Goal: Contribute content: Contribute content

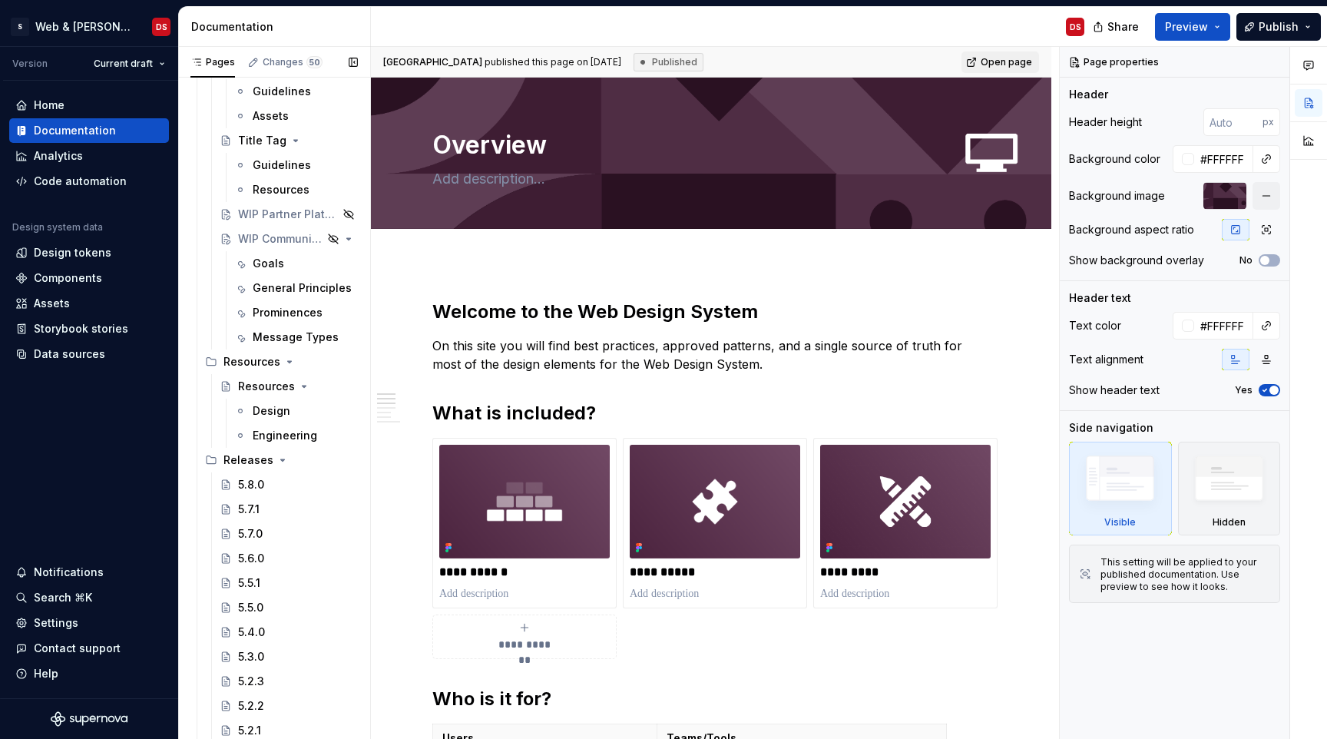
scroll to position [8293, 0]
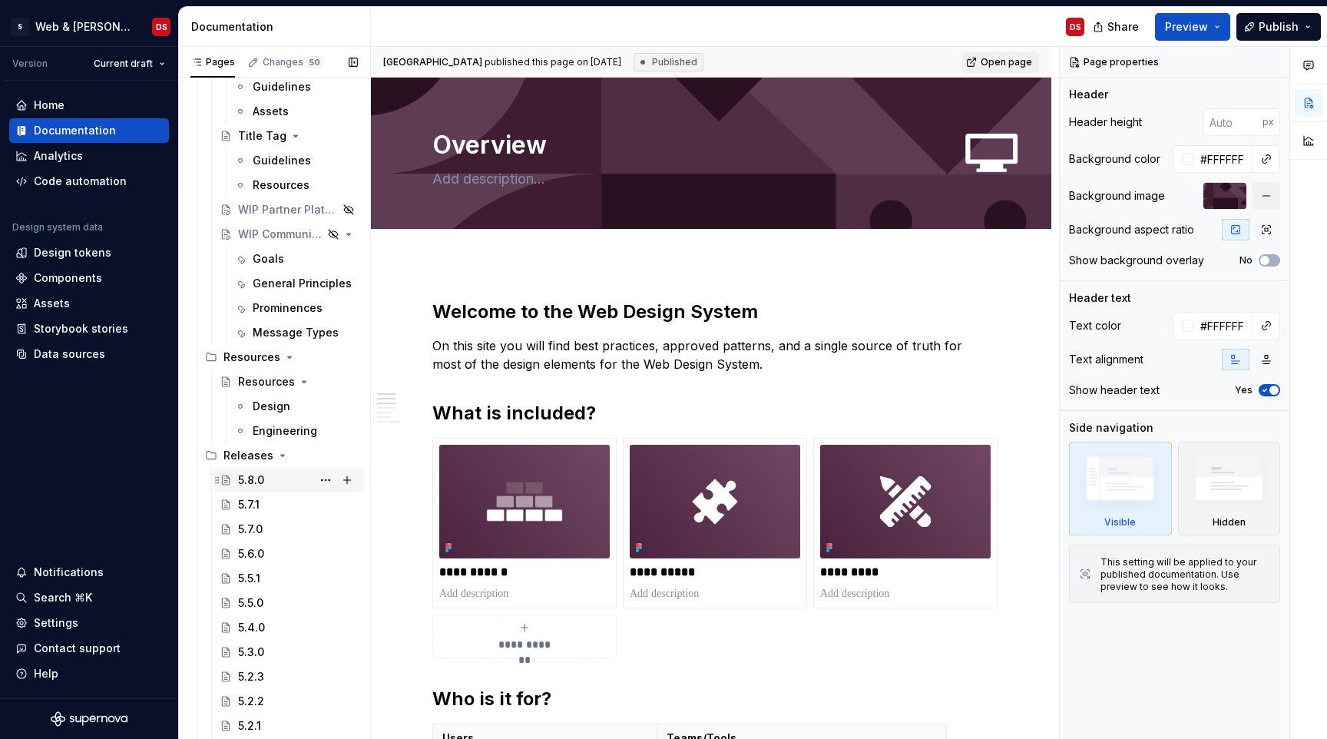
click at [248, 484] on div "5.8.0" at bounding box center [251, 479] width 26 height 15
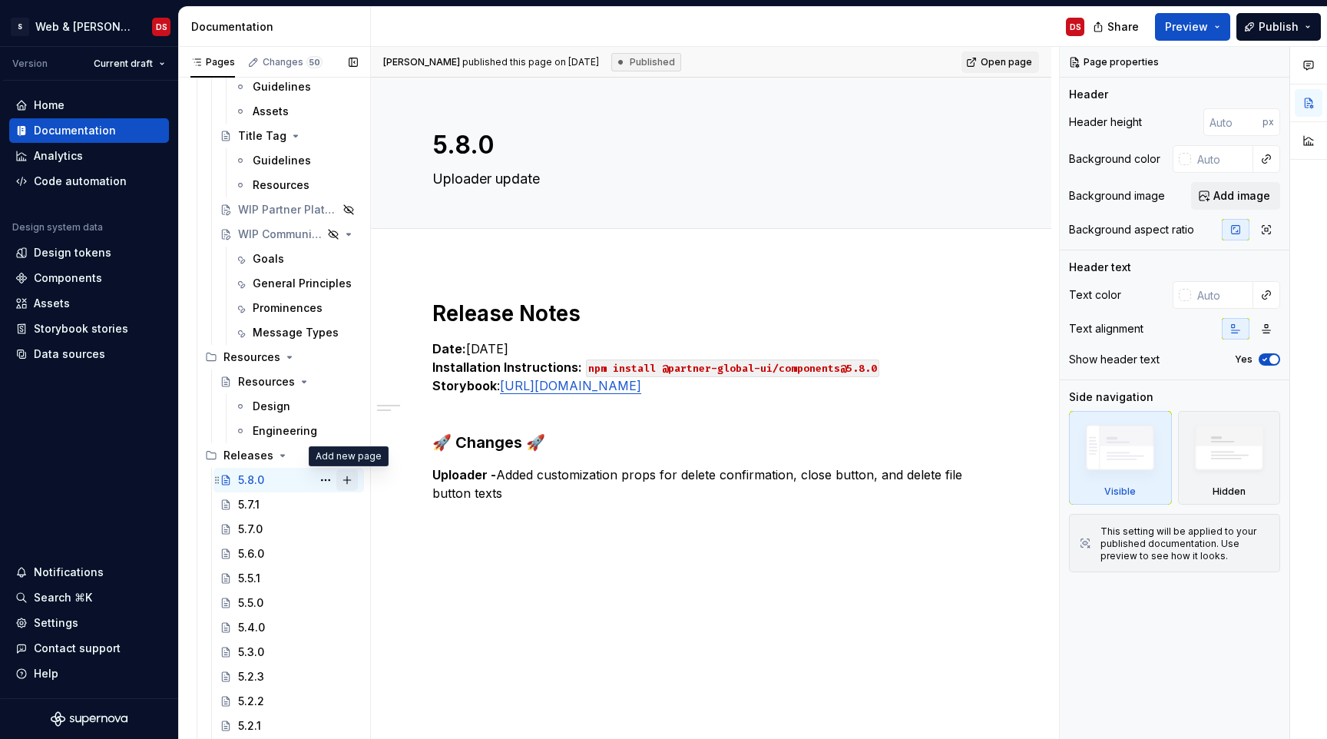
click at [345, 478] on button "Page tree" at bounding box center [347, 480] width 22 height 22
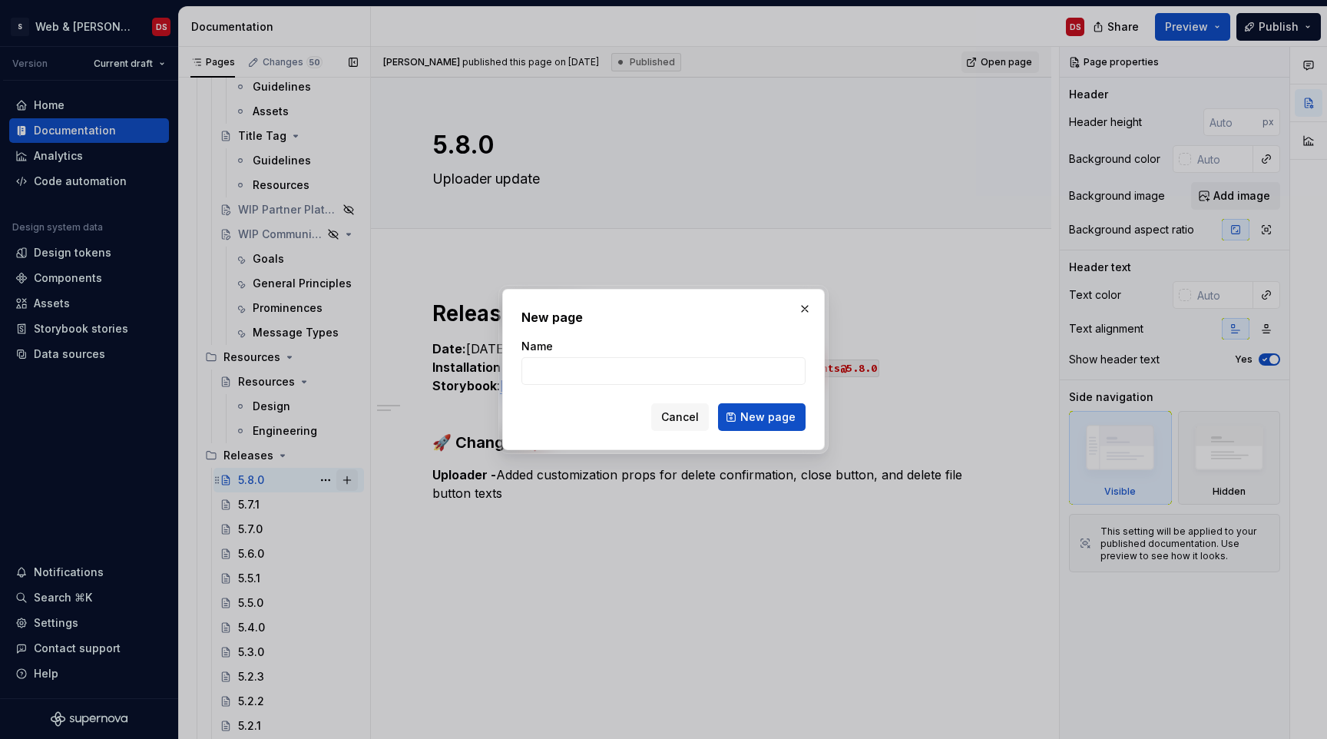
type textarea "*"
click at [624, 372] on input "Name" at bounding box center [663, 371] width 284 height 28
type input "5.8.1"
click at [781, 414] on span "New page" at bounding box center [767, 416] width 55 height 15
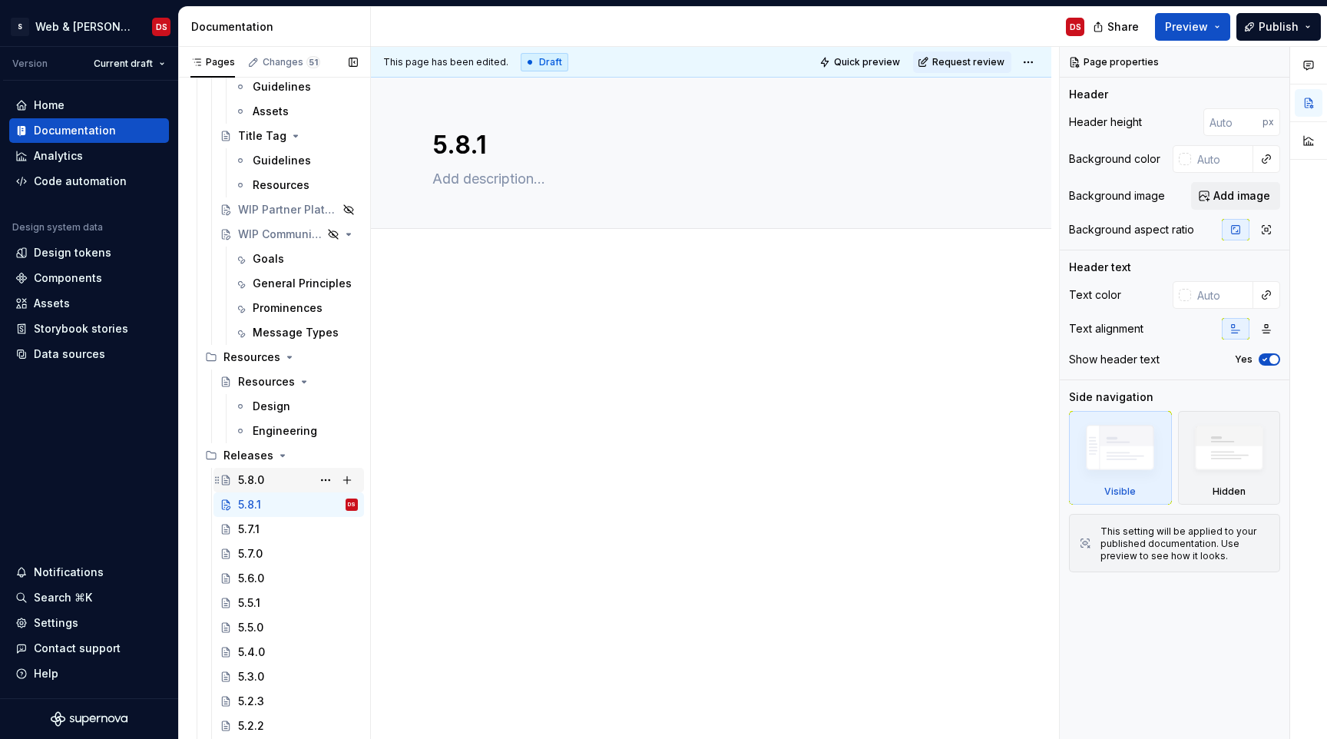
click at [260, 479] on div "5.8.0" at bounding box center [251, 479] width 26 height 15
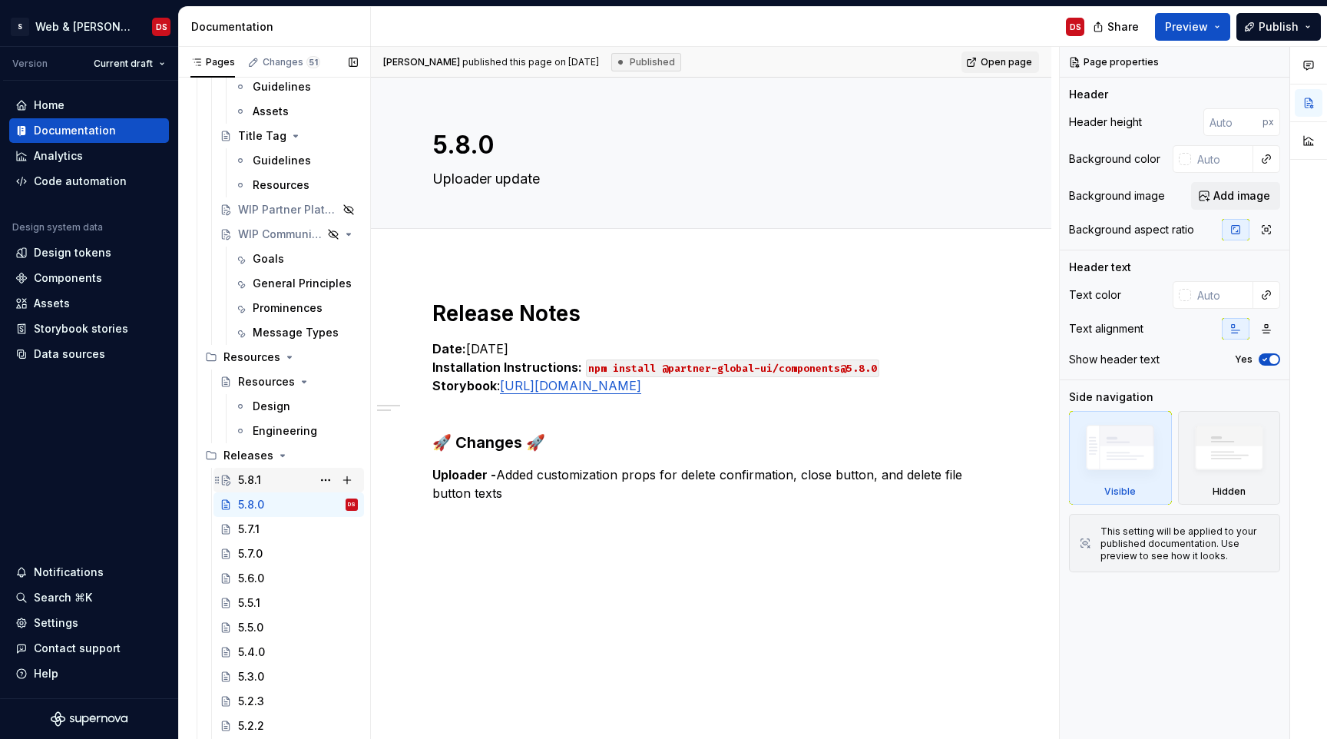
click at [247, 480] on div "5.8.1" at bounding box center [249, 479] width 23 height 15
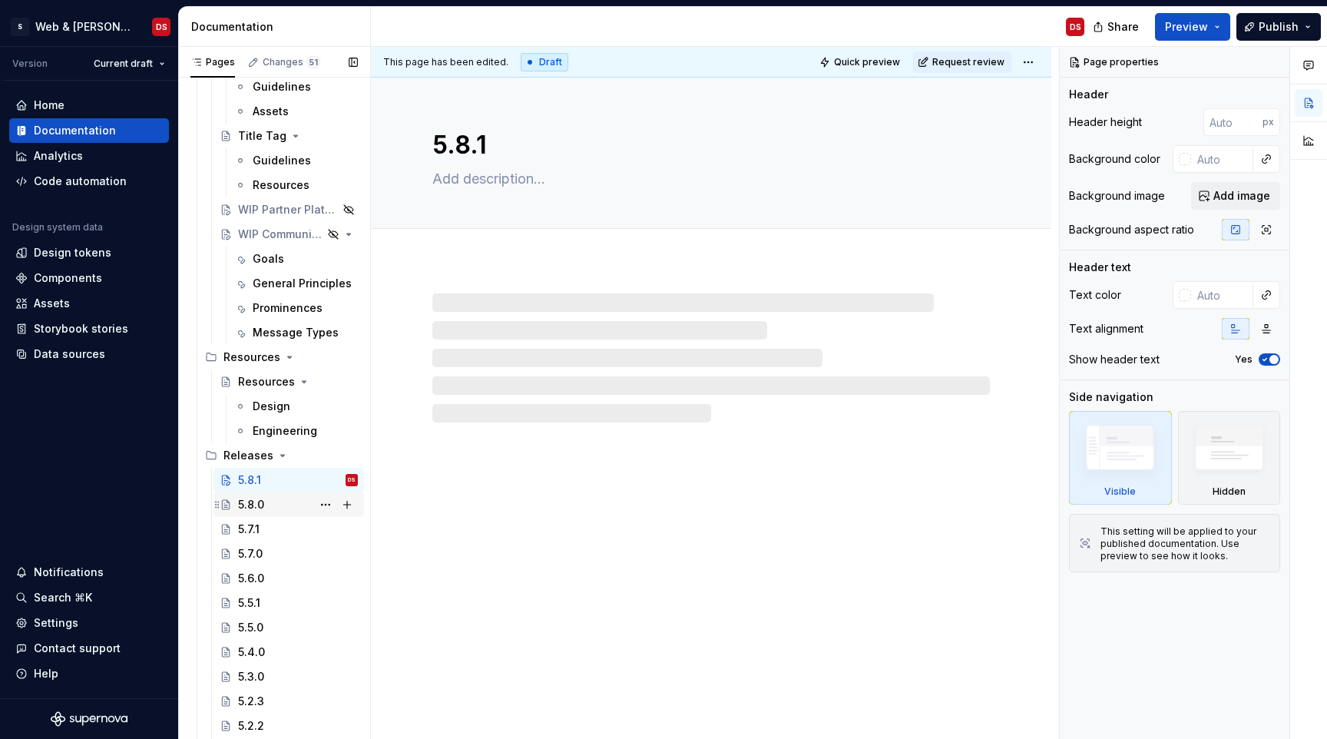
click at [250, 504] on div "5.8.0" at bounding box center [251, 504] width 26 height 15
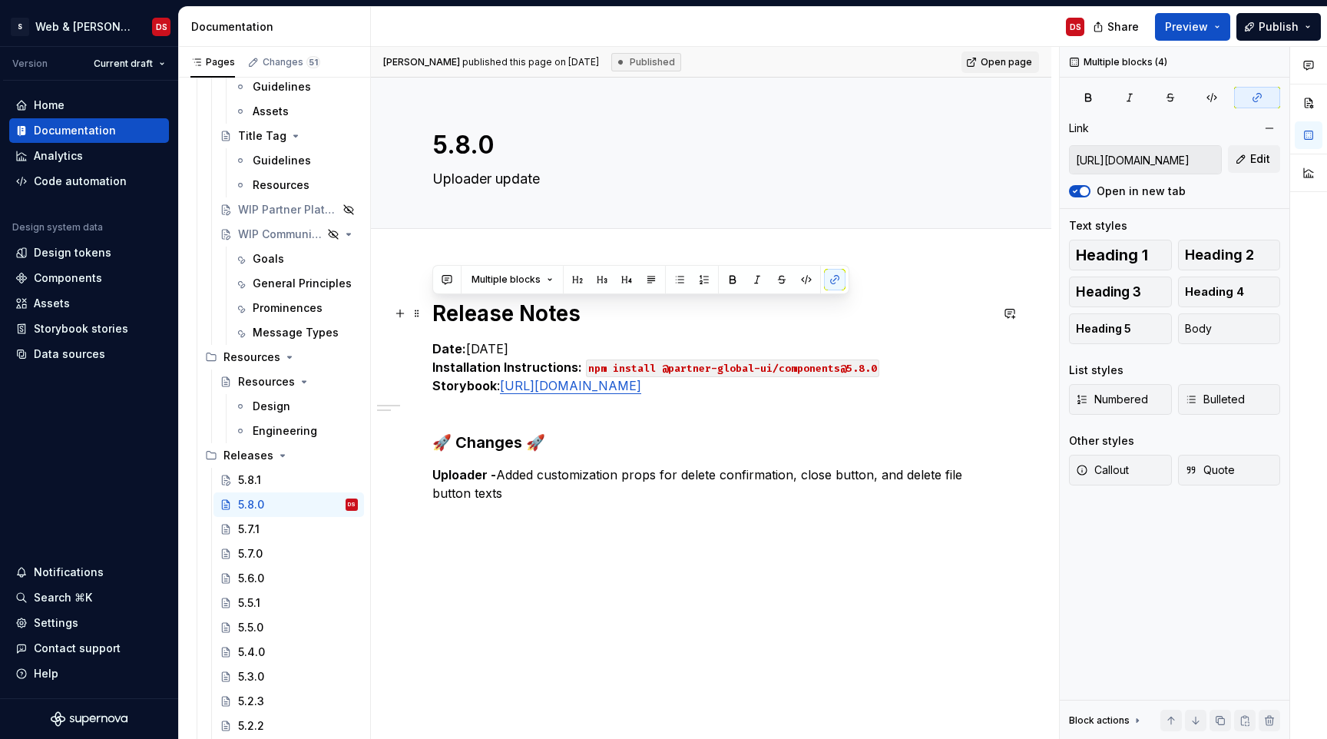
drag, startPoint x: 501, startPoint y: 457, endPoint x: 425, endPoint y: 305, distance: 170.0
click at [425, 305] on div "Release Notes Date: 2025/09/18 Installation Instructions: npm install @partner-…" at bounding box center [711, 517] width 680 height 508
click at [251, 476] on div "5.8.1" at bounding box center [249, 479] width 23 height 15
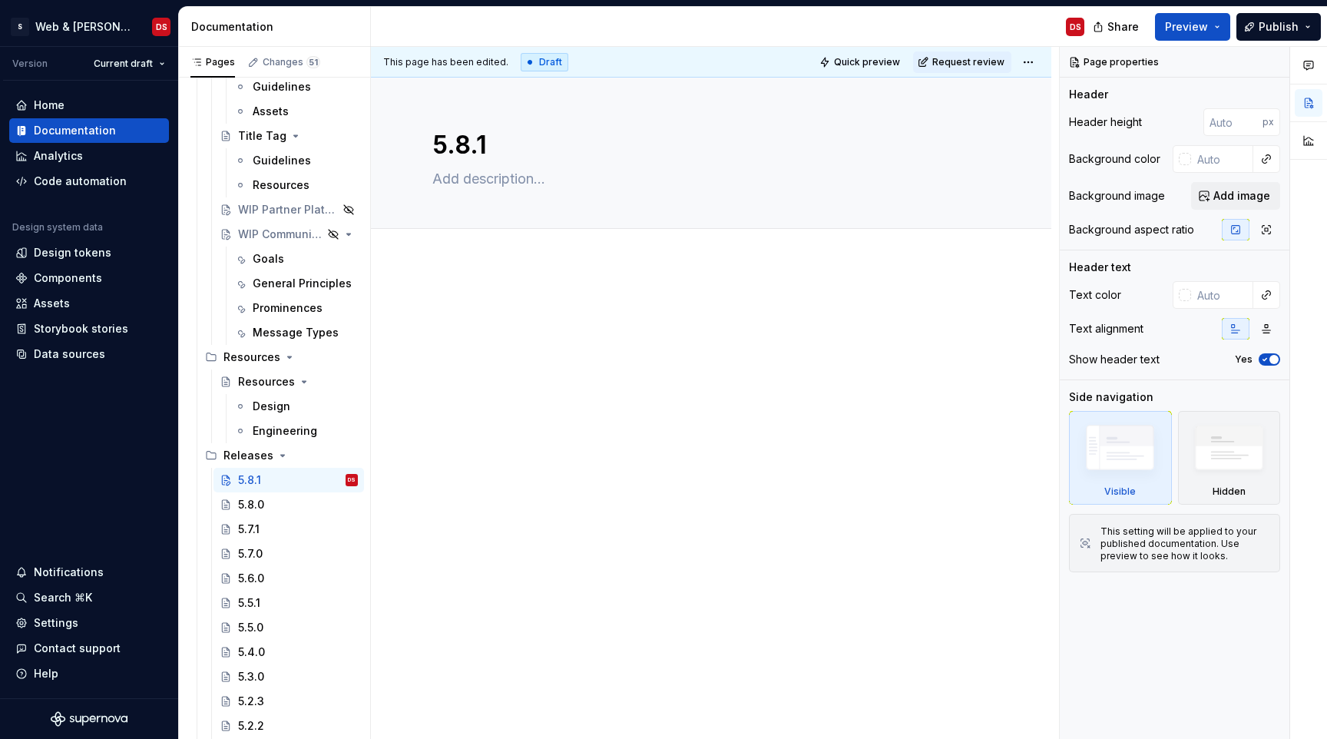
click at [544, 309] on p at bounding box center [711, 308] width 558 height 18
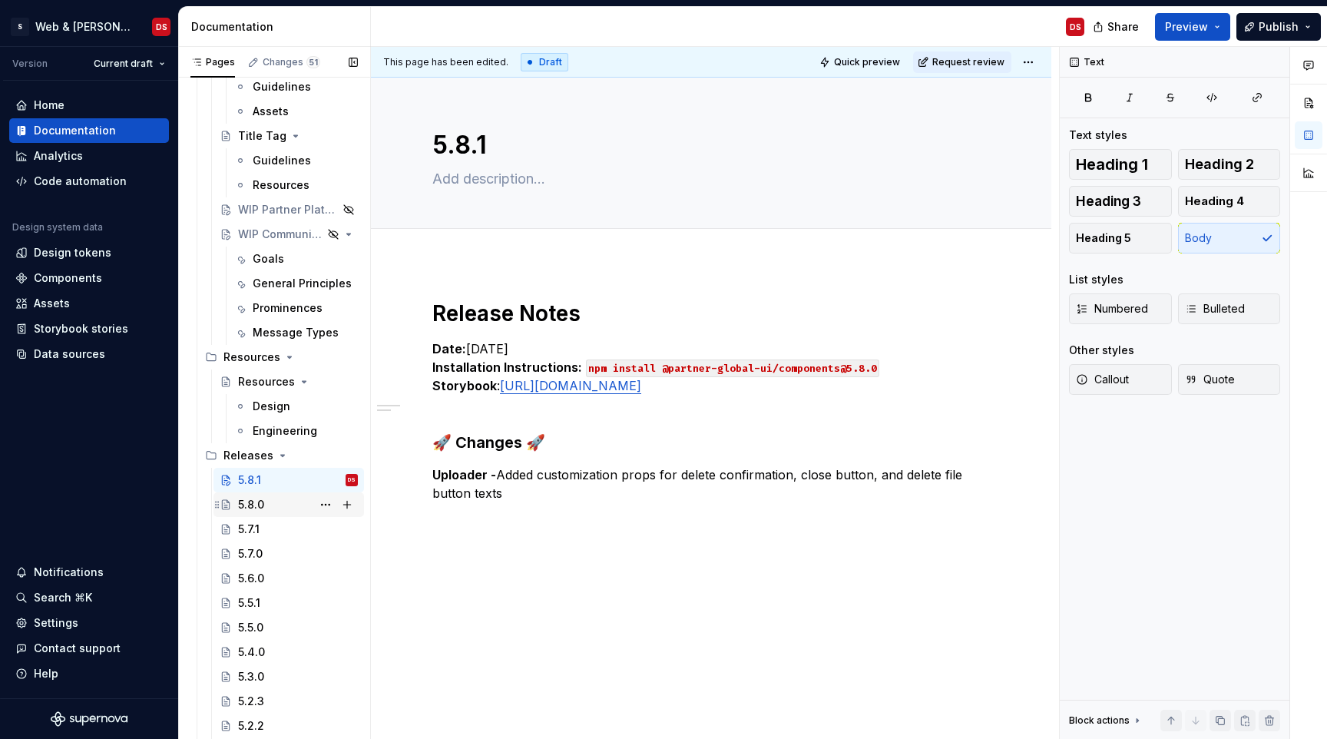
click at [258, 503] on div "5.8.0" at bounding box center [251, 504] width 26 height 15
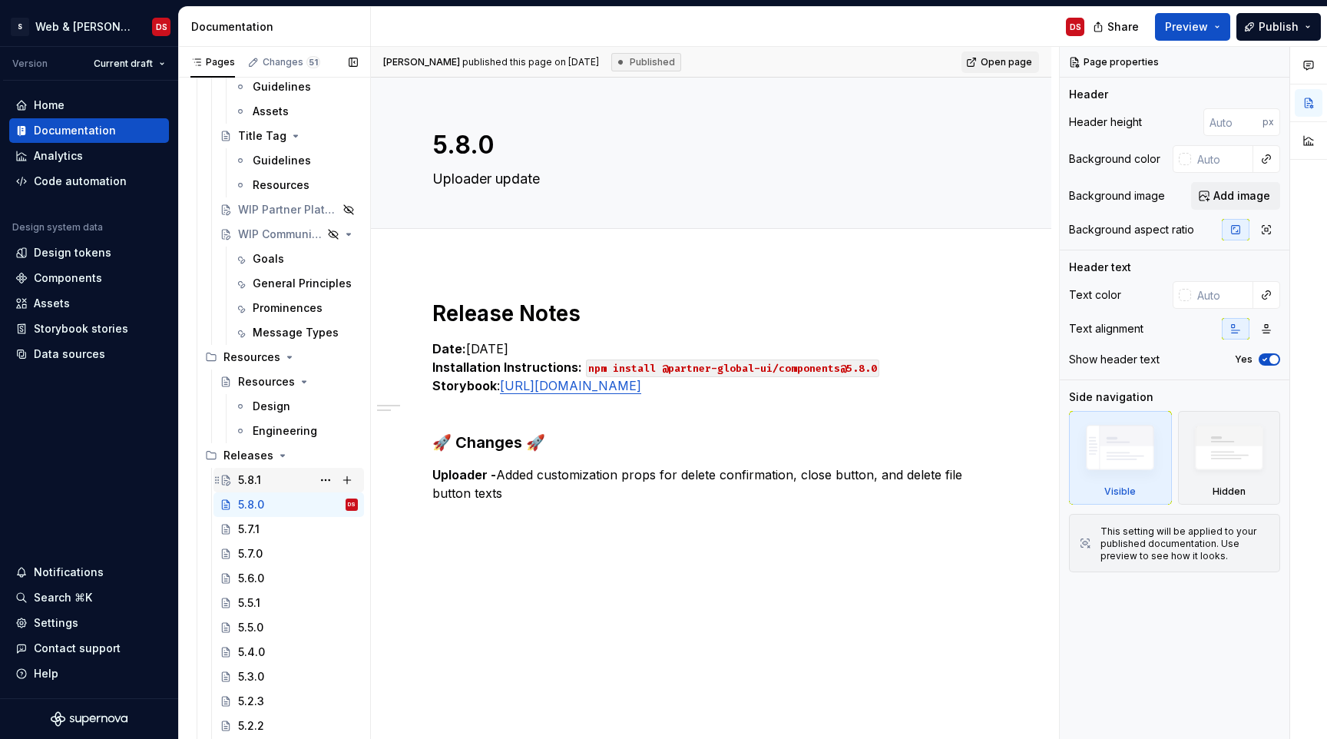
click at [239, 481] on div "5.8.1" at bounding box center [249, 479] width 23 height 15
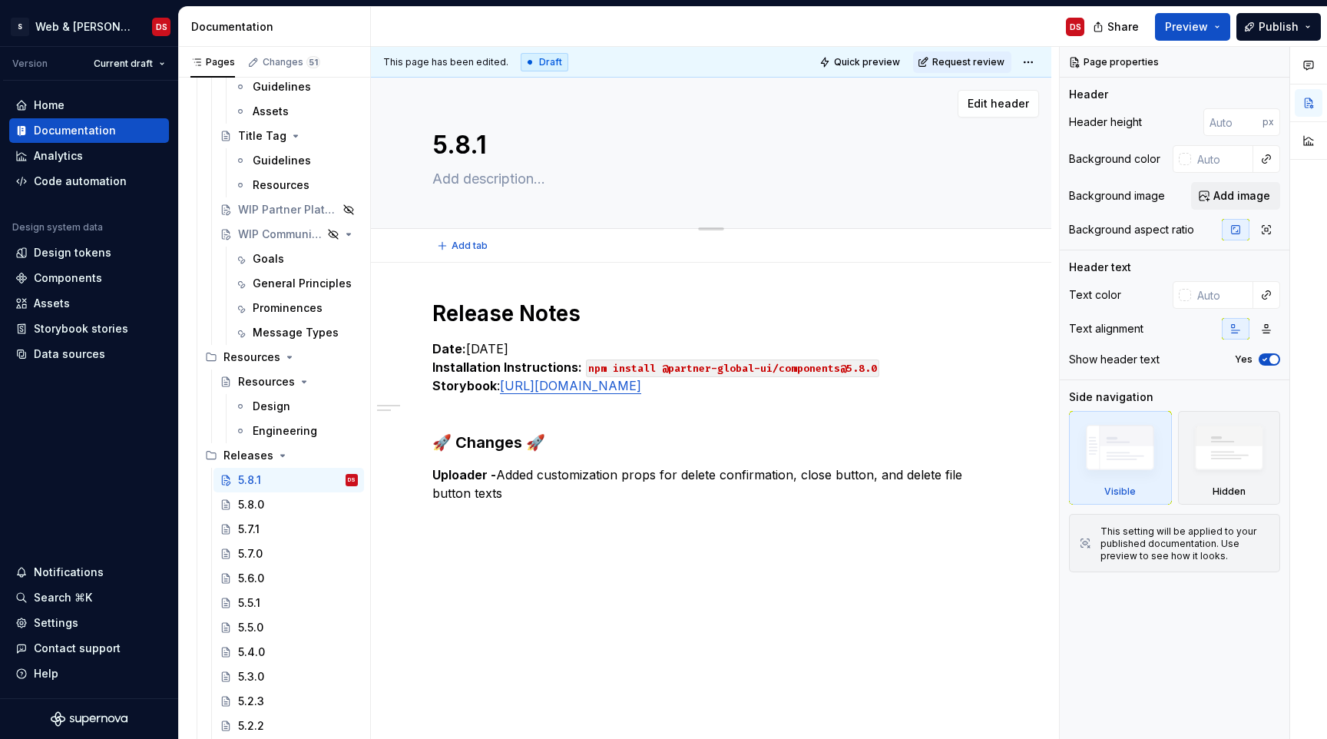
click at [495, 183] on textarea at bounding box center [708, 179] width 558 height 25
type textarea "*"
type textarea "S"
type textarea "*"
type textarea "Se"
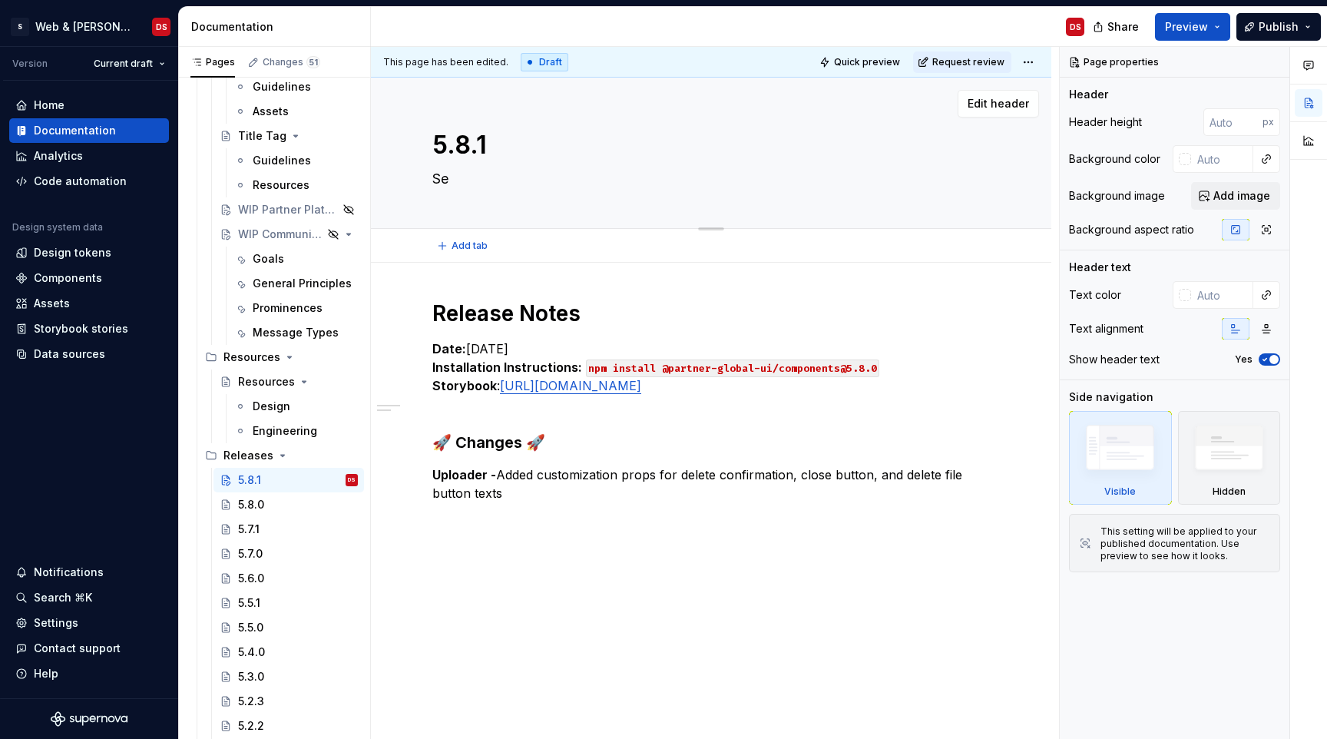
type textarea "*"
type textarea "Seg"
type textarea "*"
type textarea "Segm"
type textarea "*"
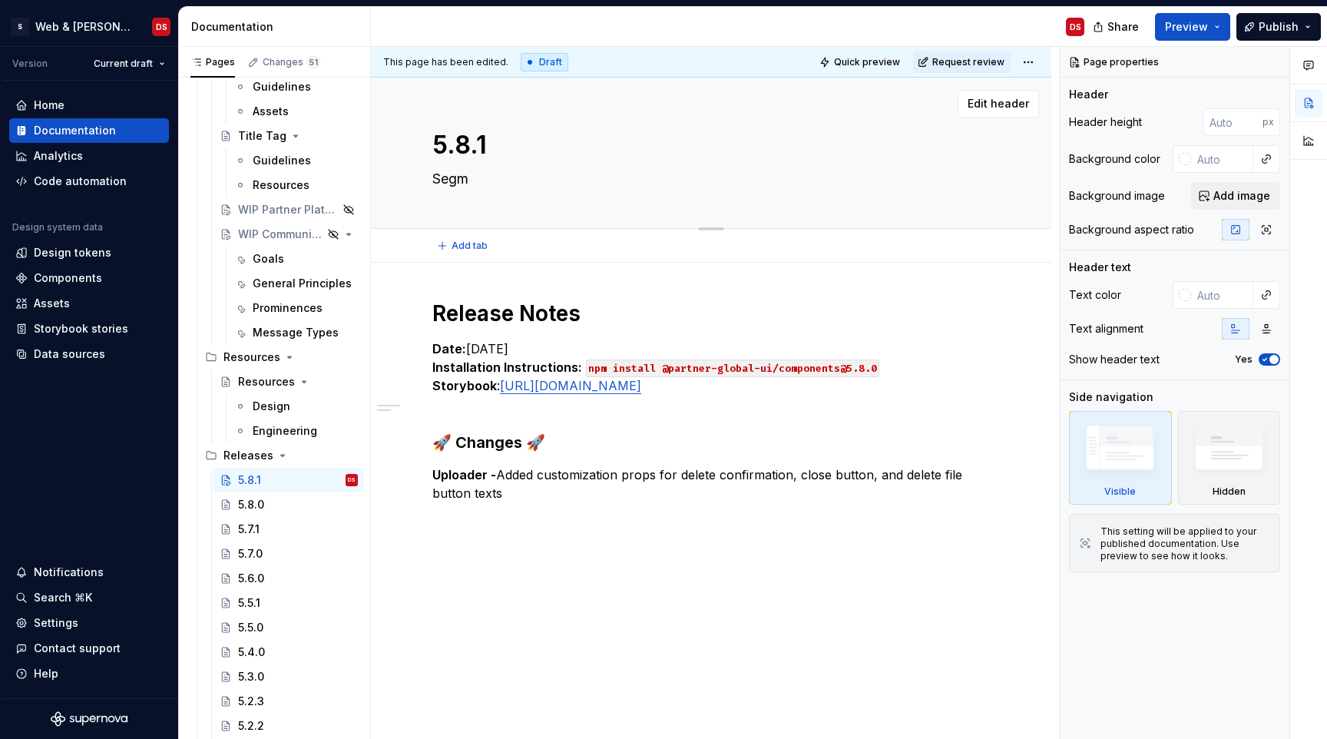
type textarea "Segme"
type textarea "*"
type textarea "Segmen"
type textarea "*"
type textarea "Segment"
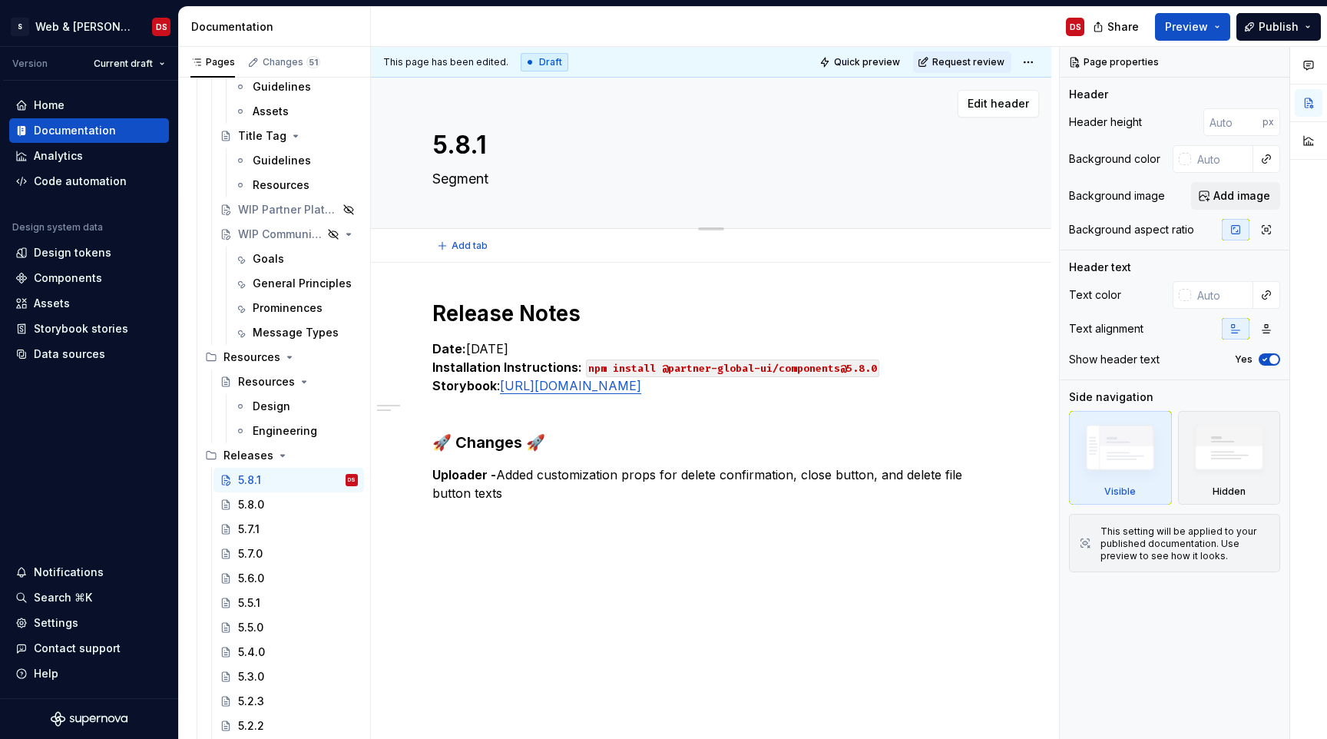
type textarea "*"
type textarea "Segmente"
type textarea "*"
type textarea "Segmented"
type textarea "*"
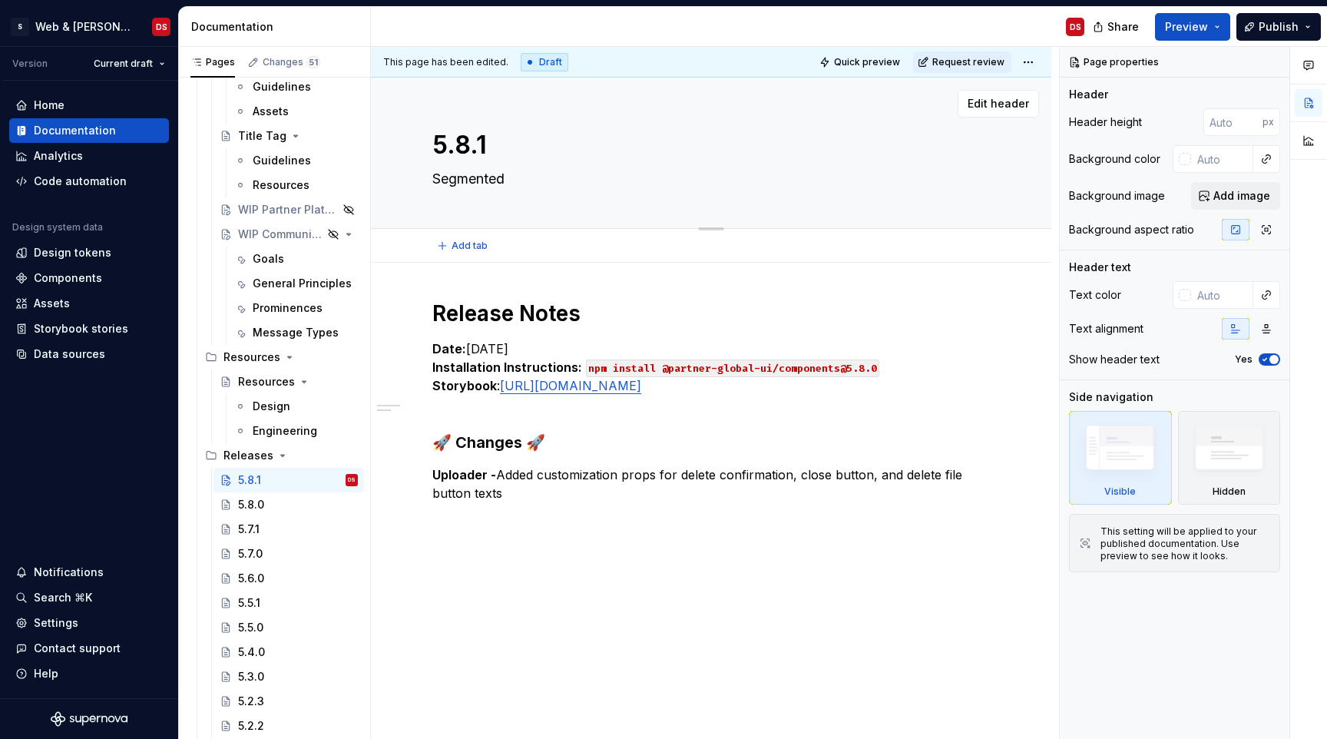
type textarea "SegmentedC"
type textarea "*"
type textarea "SegmentedCo"
type textarea "*"
type textarea "SegmentedCon"
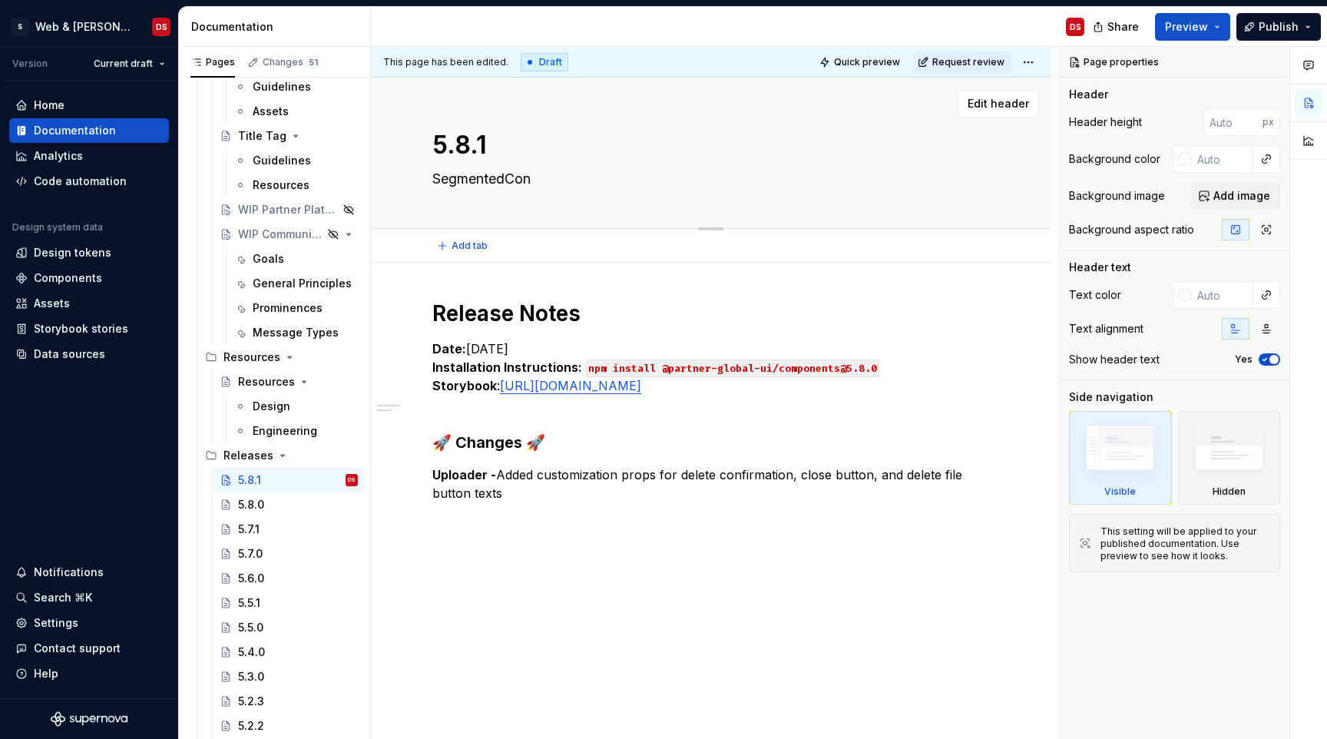
type textarea "*"
type textarea "SegmentedCont"
type textarea "*"
type textarea "SegmentedContr"
type textarea "*"
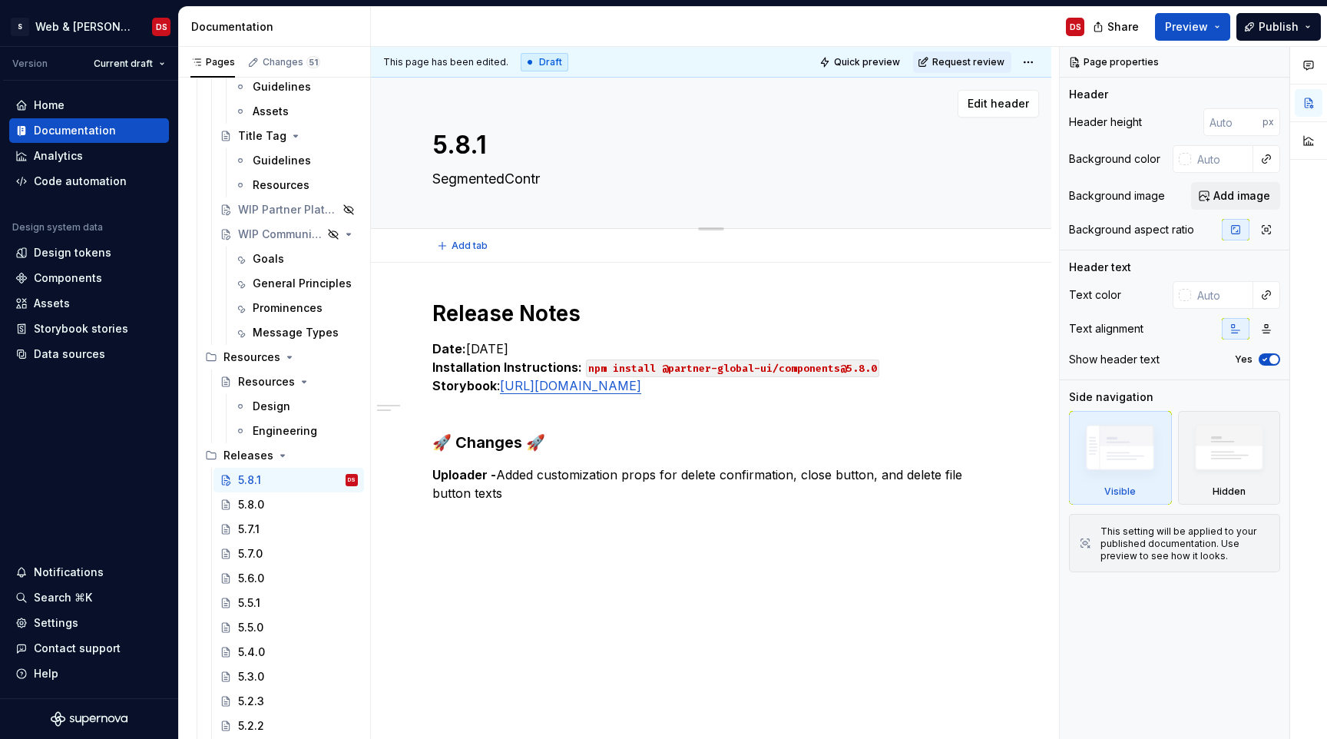
type textarea "SegmentedContro"
type textarea "*"
type textarea "SegmentedControl"
type textarea "*"
type textarea "SegmentedControl"
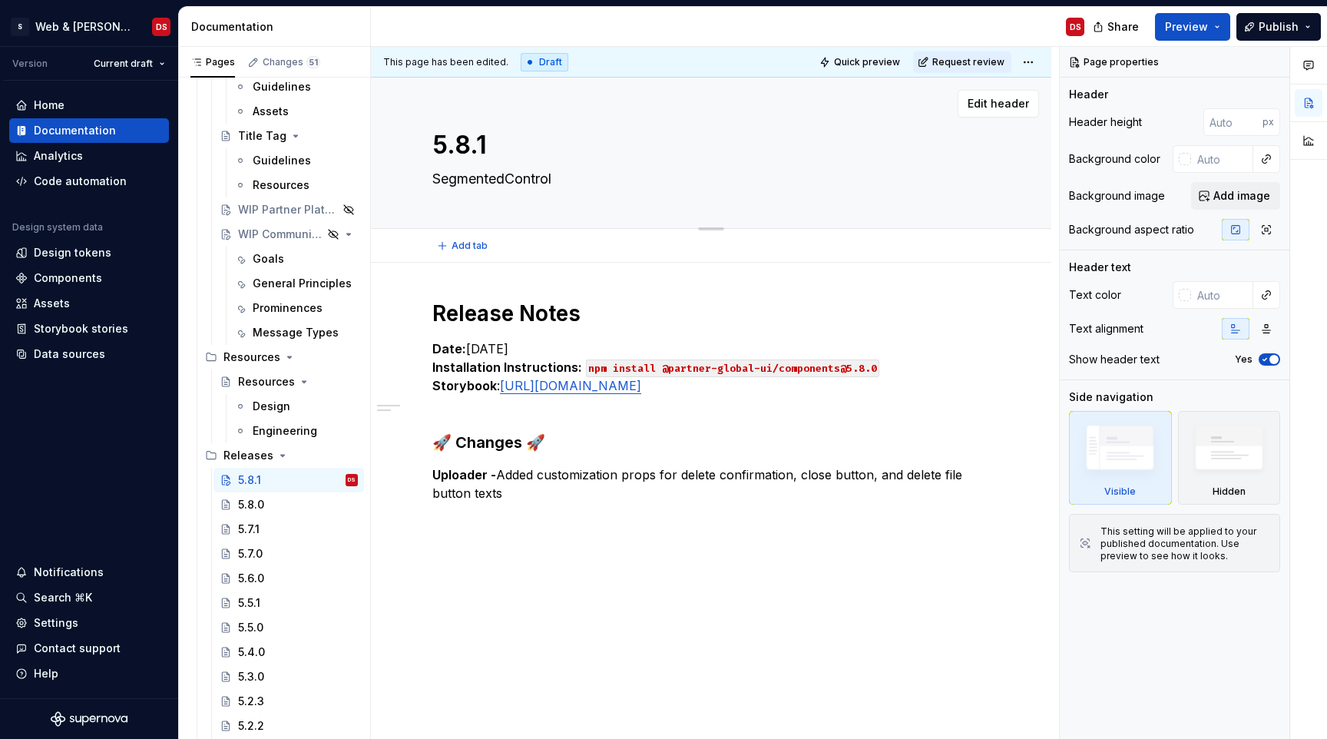
type textarea "*"
type textarea "SegmentedControl b"
type textarea "*"
type textarea "SegmentedControl bu"
type textarea "*"
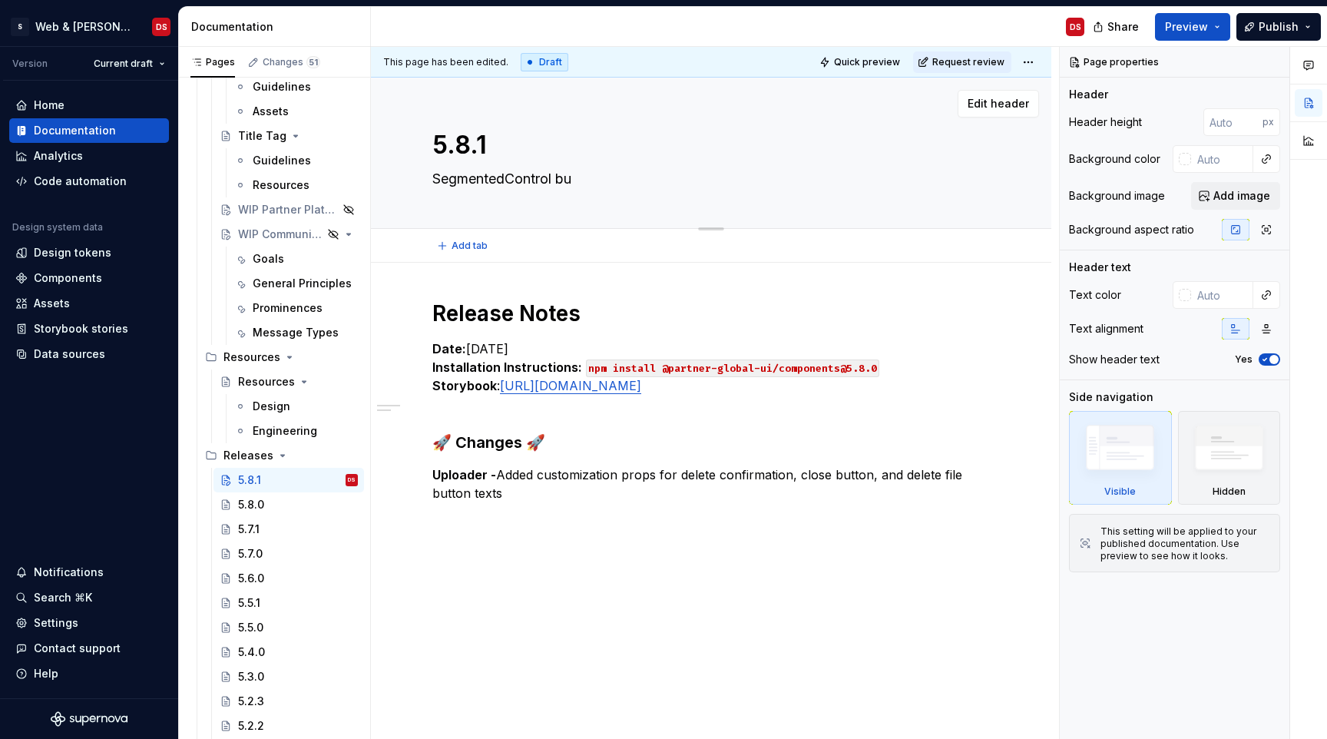
type textarea "SegmentedControl bug"
type textarea "*"
type textarea "SegmentedControl bugf"
type textarea "*"
type textarea "SegmentedControl bugfix"
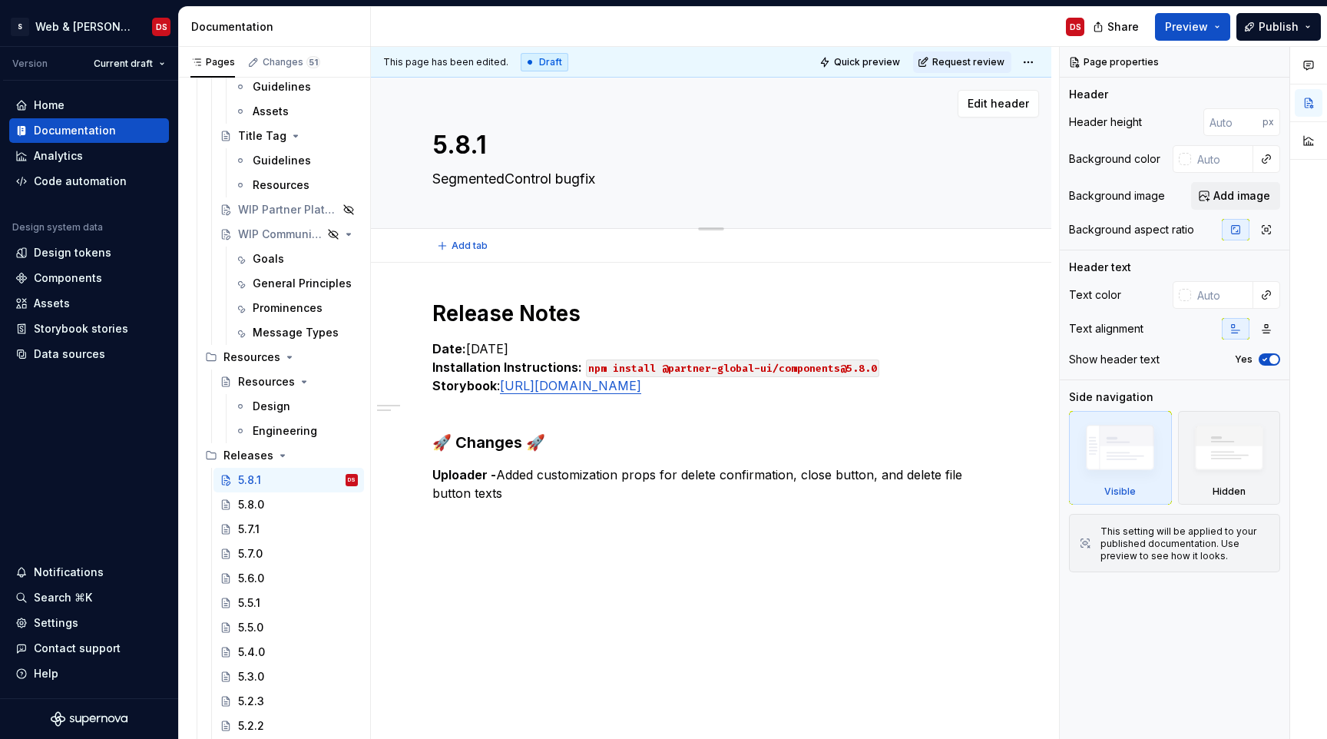
type textarea "*"
click at [557, 183] on textarea "SegmentedControl bugfix" at bounding box center [708, 179] width 558 height 25
type textarea "SegmentedControl sbugfix"
type textarea "*"
type textarea "SegmentedControl stbugfix"
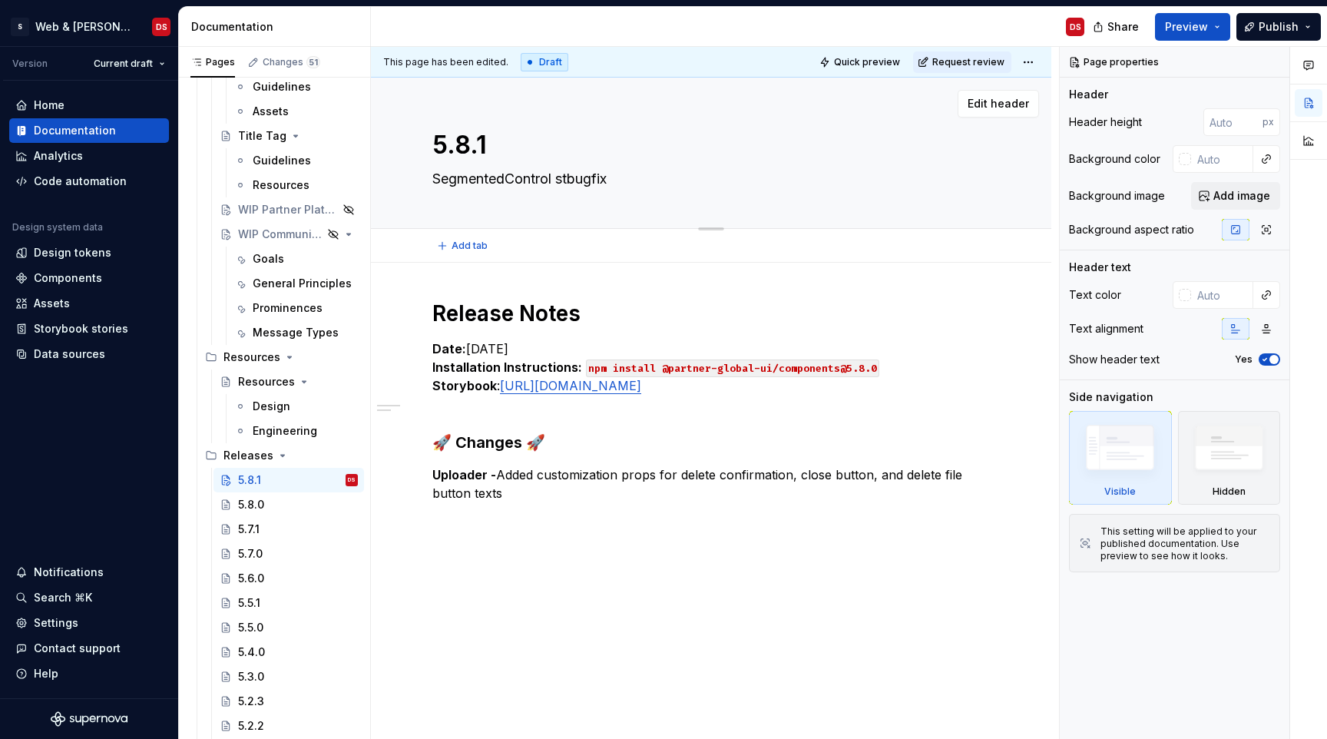
type textarea "*"
type textarea "SegmentedControl strbugfix"
type textarea "*"
type textarea "SegmentedControl stbugfix"
type textarea "*"
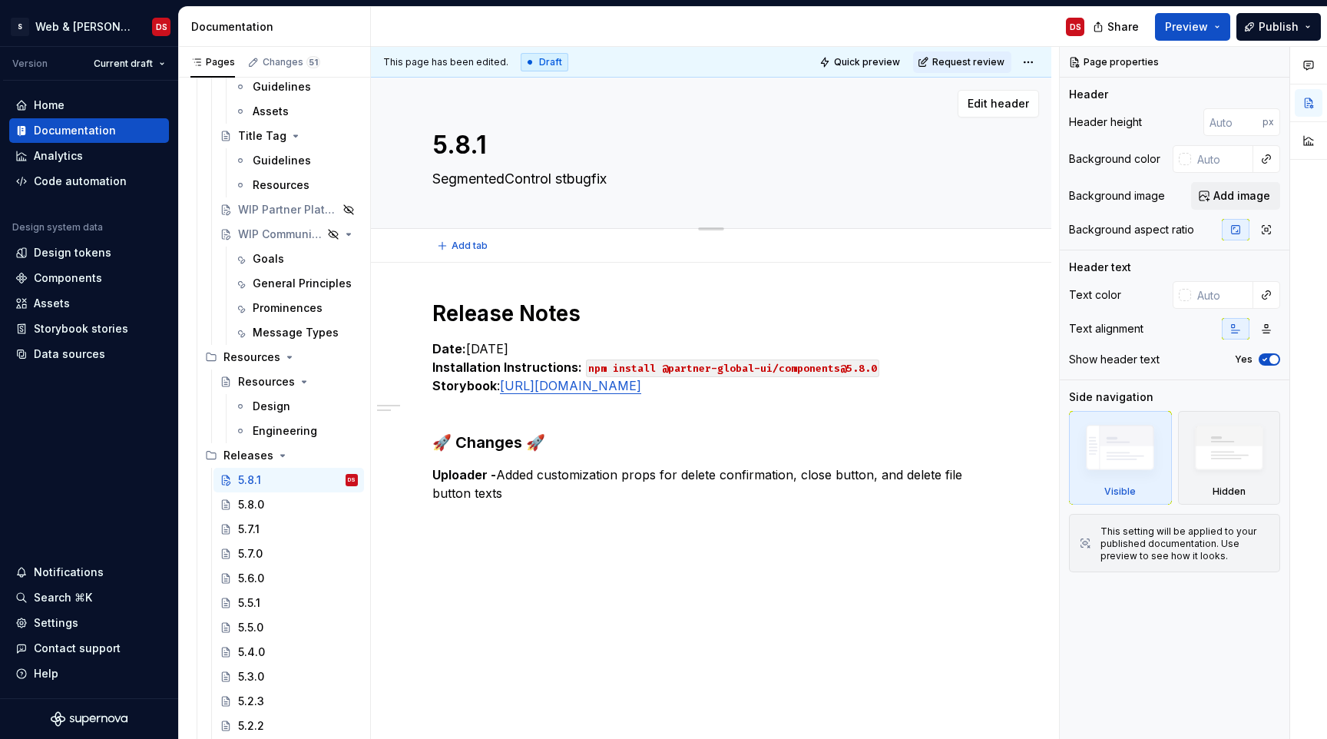
type textarea "SegmentedControl stobugfix"
type textarea "*"
type textarea "SegmentedControl storbugfix"
type textarea "*"
type textarea "SegmentedControl storybugfix"
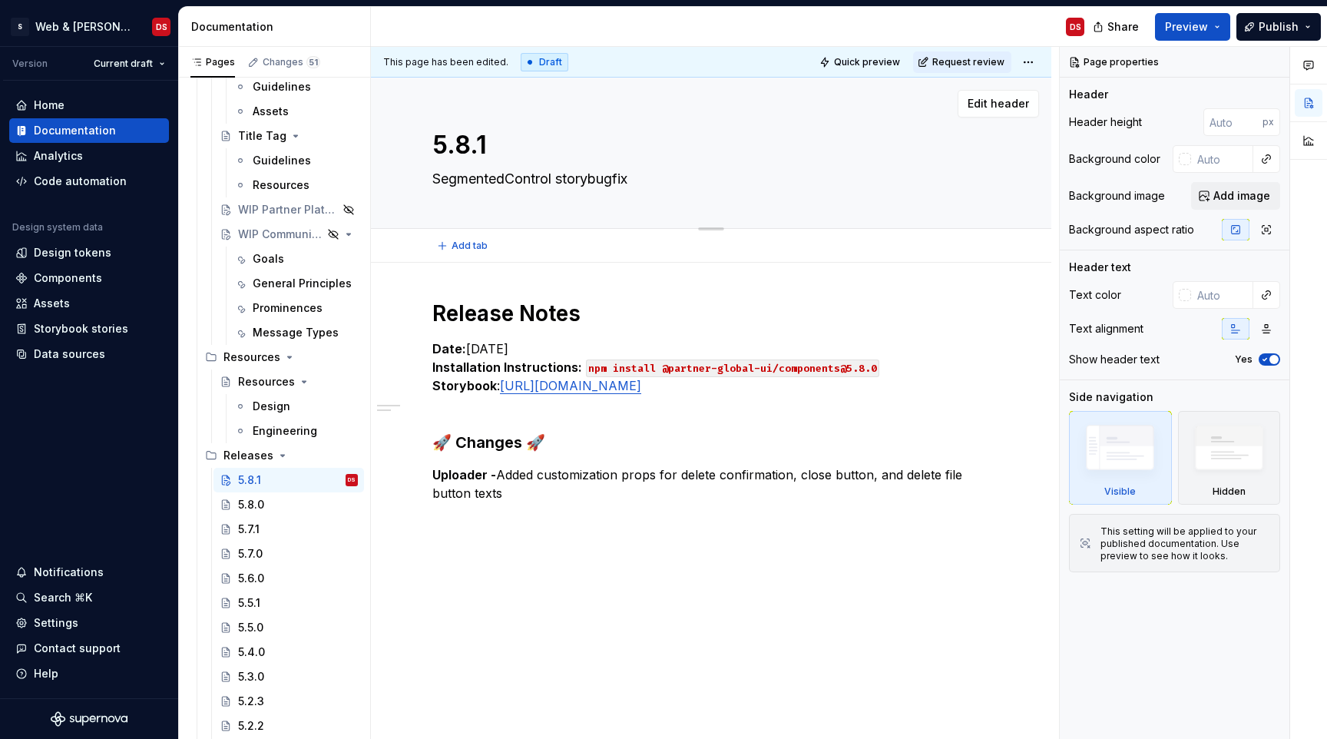
type textarea "*"
type textarea "SegmentedControl story bugfix"
type textarea "*"
type textarea "SegmentedControl story bugfix"
click at [533, 349] on p "Date: 2025/09/18 Installation Instructions: npm install @partner-global-ui/comp…" at bounding box center [711, 376] width 558 height 74
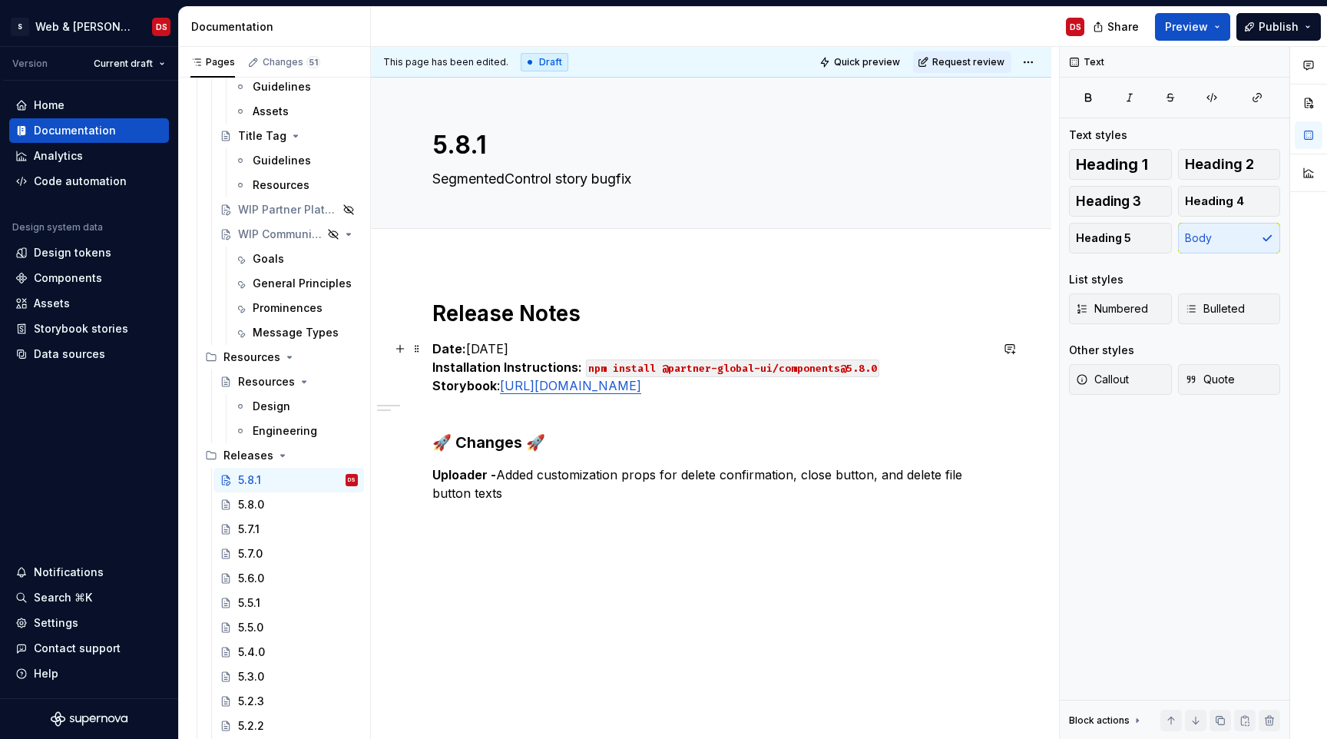
type textarea "*"
click at [864, 369] on code "npm install @partner-global-ui/components@5.8.0" at bounding box center [732, 368] width 293 height 18
click at [862, 387] on p "Date: 2025/09/25 Installation Instructions: npm install @partner-global-ui/comp…" at bounding box center [711, 376] width 558 height 74
click at [457, 471] on strong "Uploader -" at bounding box center [464, 474] width 64 height 15
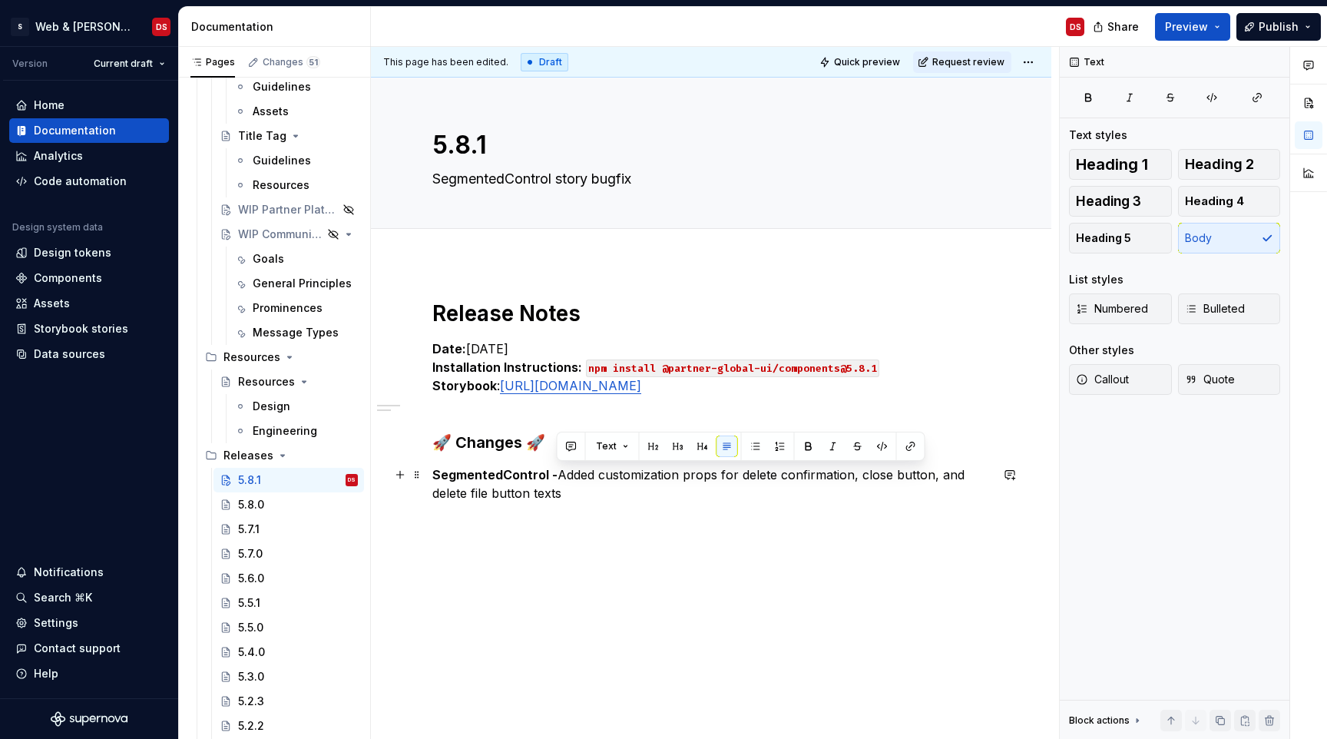
drag, startPoint x: 581, startPoint y: 499, endPoint x: 558, endPoint y: 480, distance: 30.0
click at [558, 480] on p "SegmentedControl - Added customization props for delete confirmation, close but…" at bounding box center [711, 483] width 558 height 37
click at [567, 488] on p "SegmentedControl - Added customization props for delete confirmation, close but…" at bounding box center [711, 483] width 558 height 37
drag, startPoint x: 567, startPoint y: 491, endPoint x: 558, endPoint y: 475, distance: 18.2
click at [558, 475] on p "SegmentedControl - Added customization props for delete confirmation, close but…" at bounding box center [711, 483] width 558 height 37
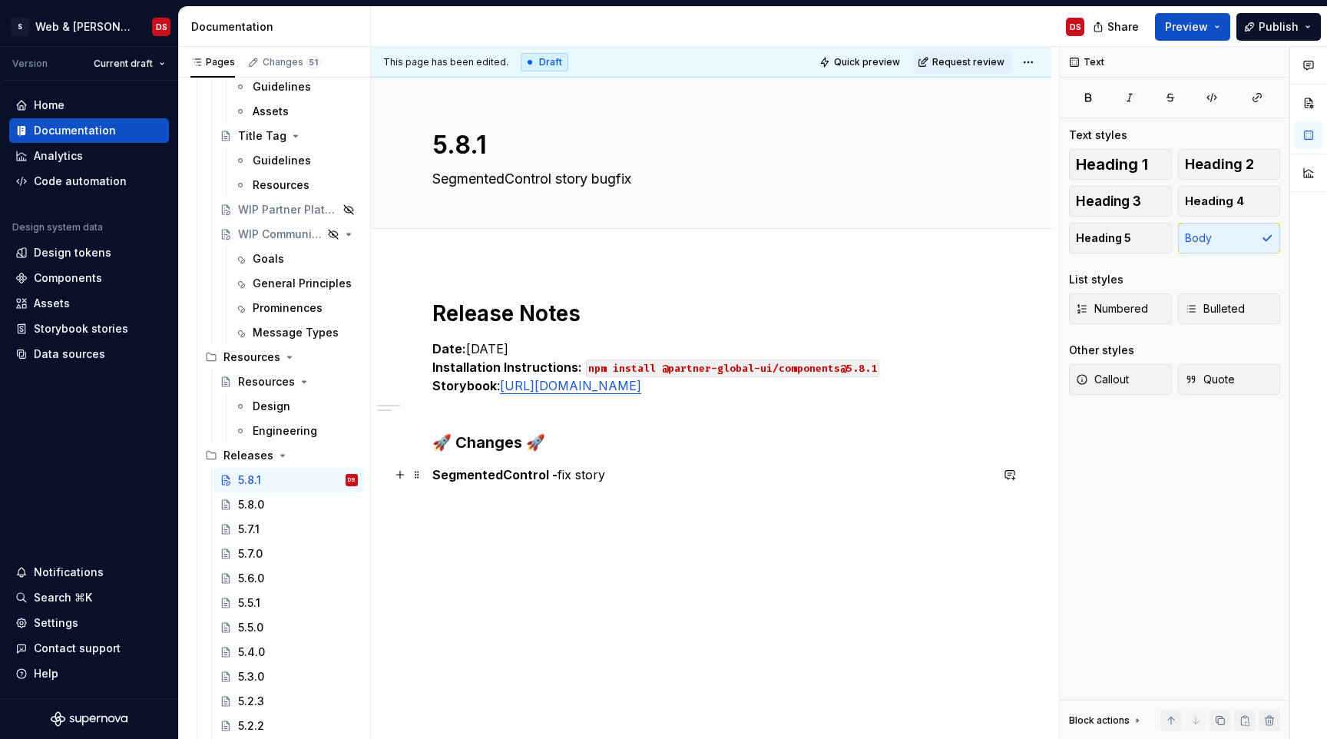
click at [576, 478] on p "SegmentedControl - fix story" at bounding box center [711, 474] width 558 height 18
click at [655, 468] on p "SegmentedControl - fix broken story" at bounding box center [711, 474] width 558 height 18
click at [571, 475] on p "SegmentedControl - fix broken story" at bounding box center [711, 474] width 558 height 18
click at [245, 503] on div "5.8.0" at bounding box center [251, 504] width 26 height 15
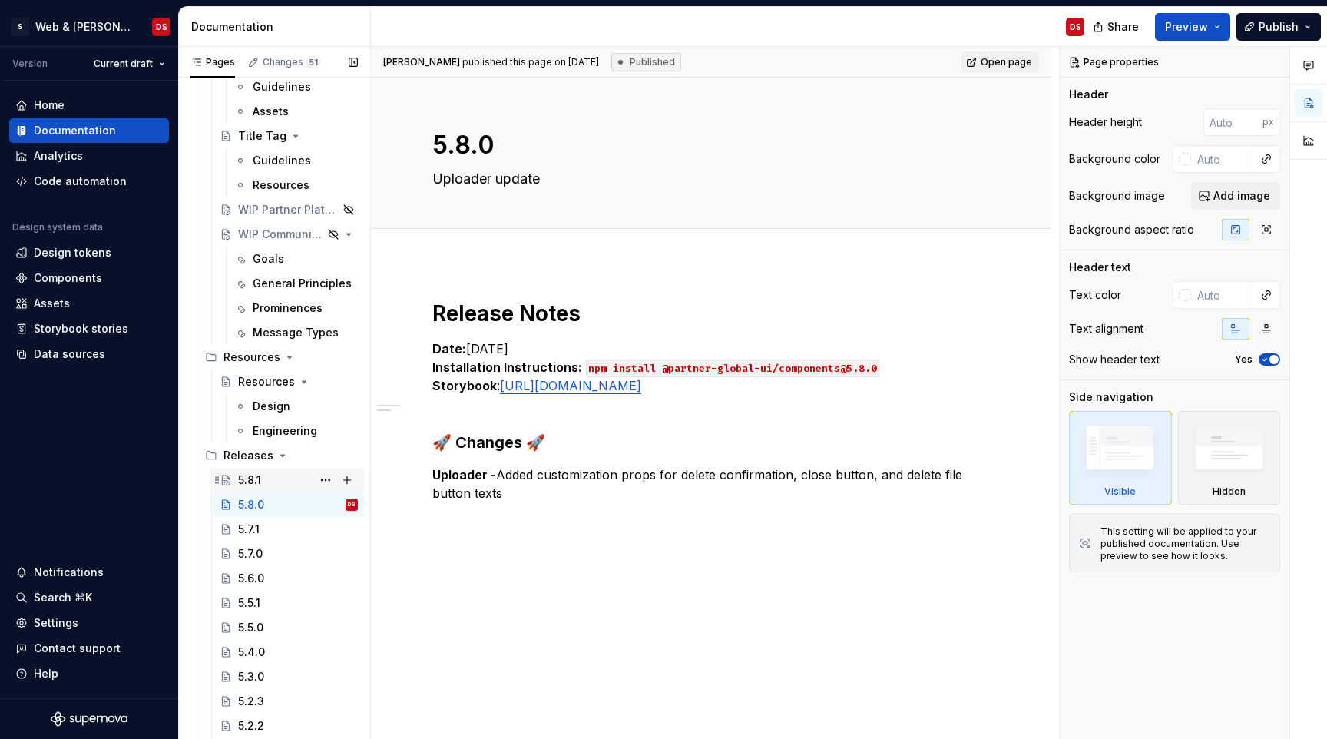
click at [252, 480] on div "5.8.1" at bounding box center [249, 479] width 23 height 15
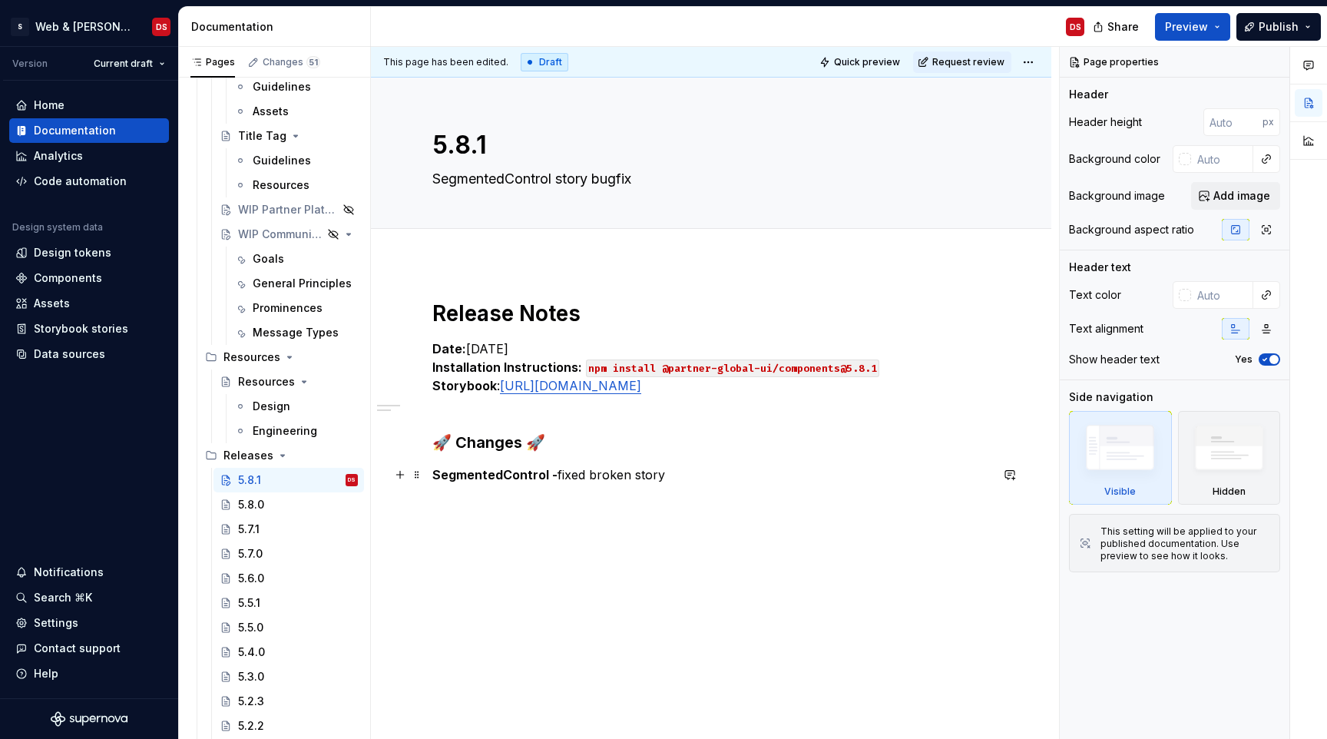
click at [564, 475] on p "SegmentedControl - fixed broken story" at bounding box center [711, 474] width 558 height 18
type textarea "*"
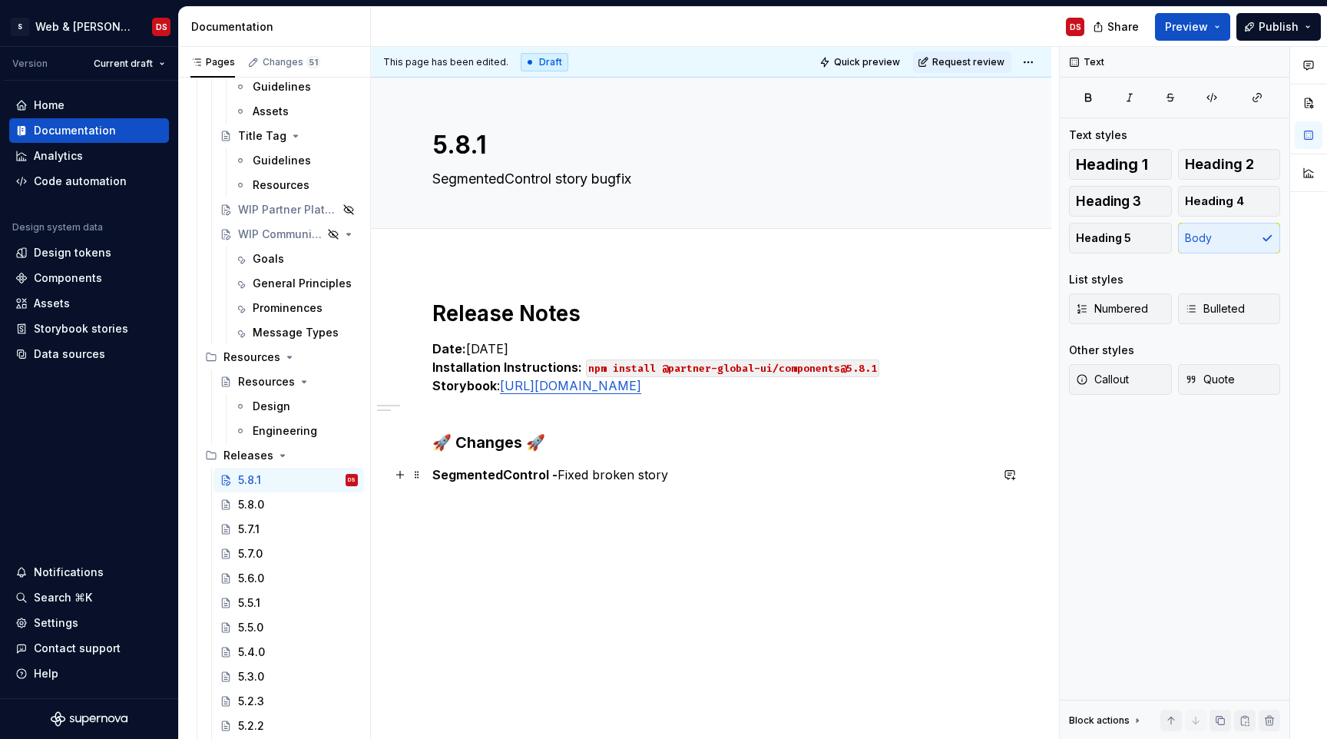
click at [694, 481] on p "SegmentedControl - Fixed broken story" at bounding box center [711, 474] width 558 height 18
click at [1282, 28] on span "Publish" at bounding box center [1279, 26] width 40 height 15
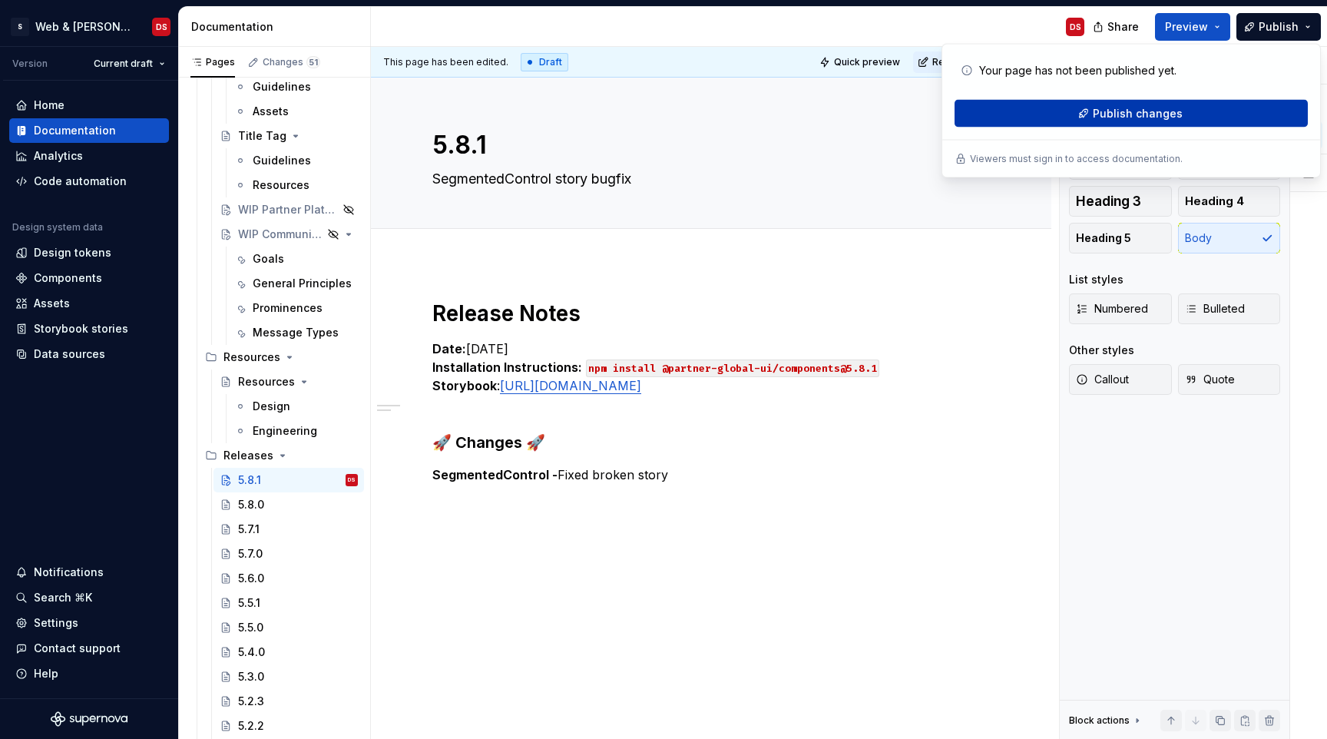
click at [1127, 121] on span "Publish changes" at bounding box center [1138, 113] width 90 height 15
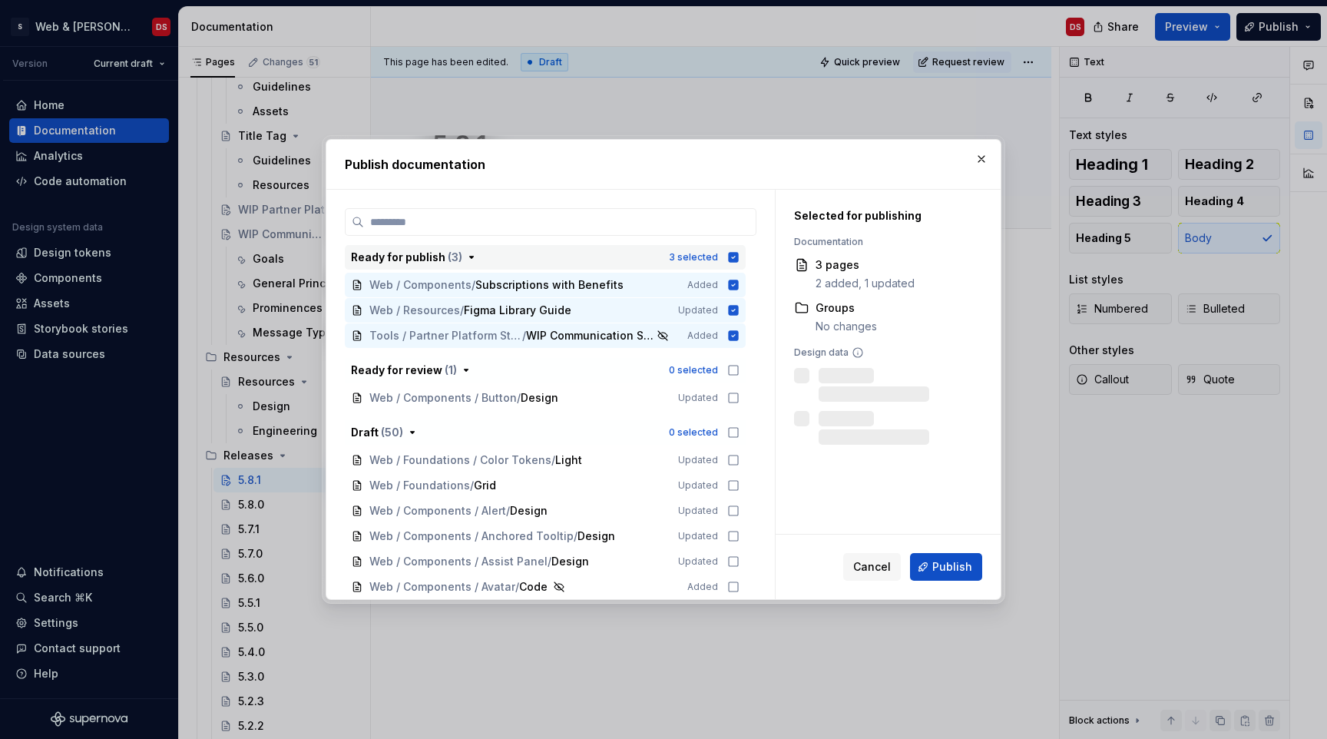
click at [740, 256] on icon "button" at bounding box center [733, 257] width 12 height 12
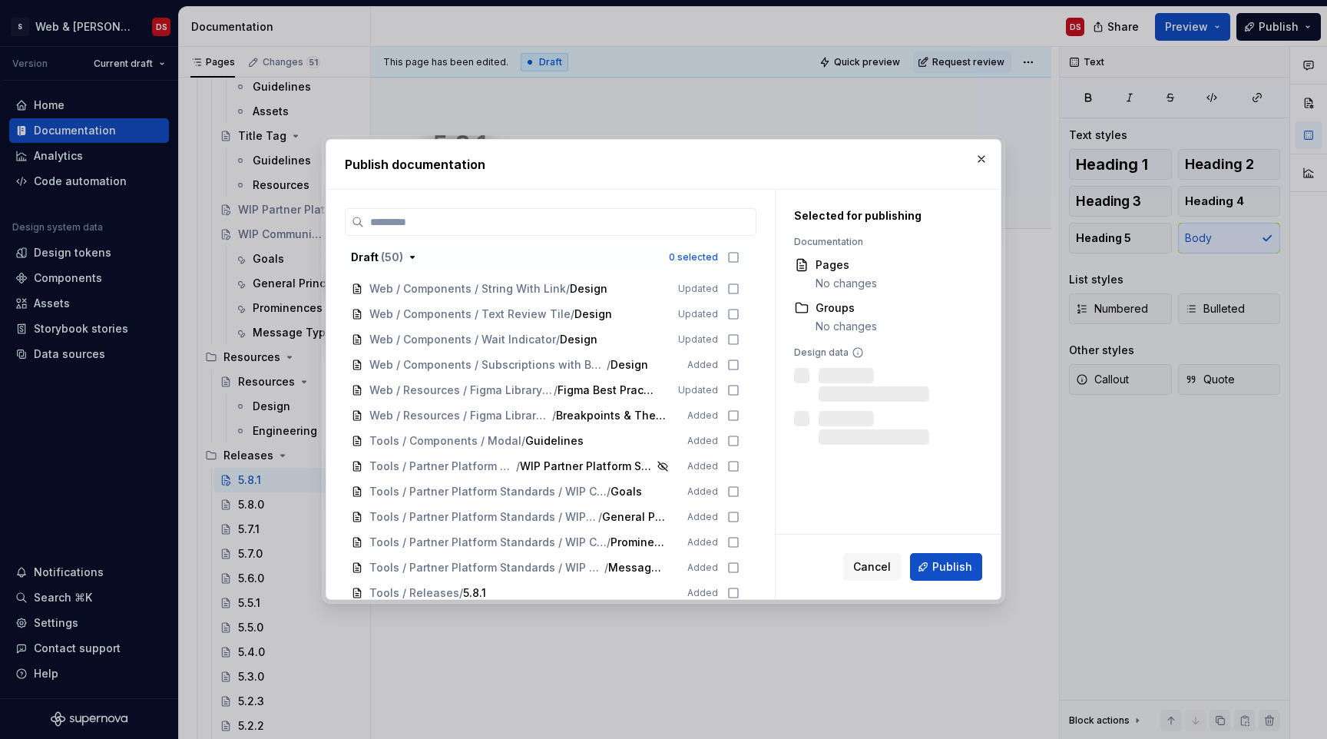
scroll to position [1116, 0]
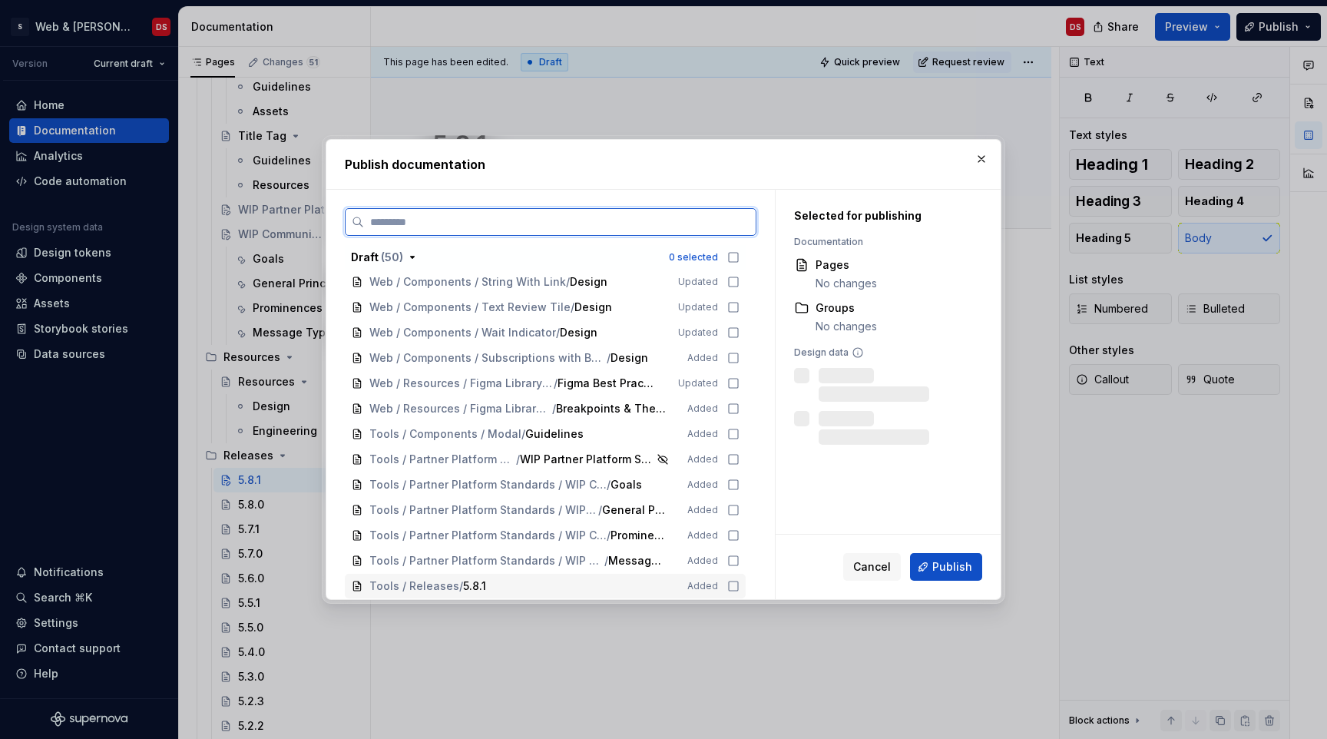
click at [740, 584] on icon at bounding box center [733, 586] width 12 height 12
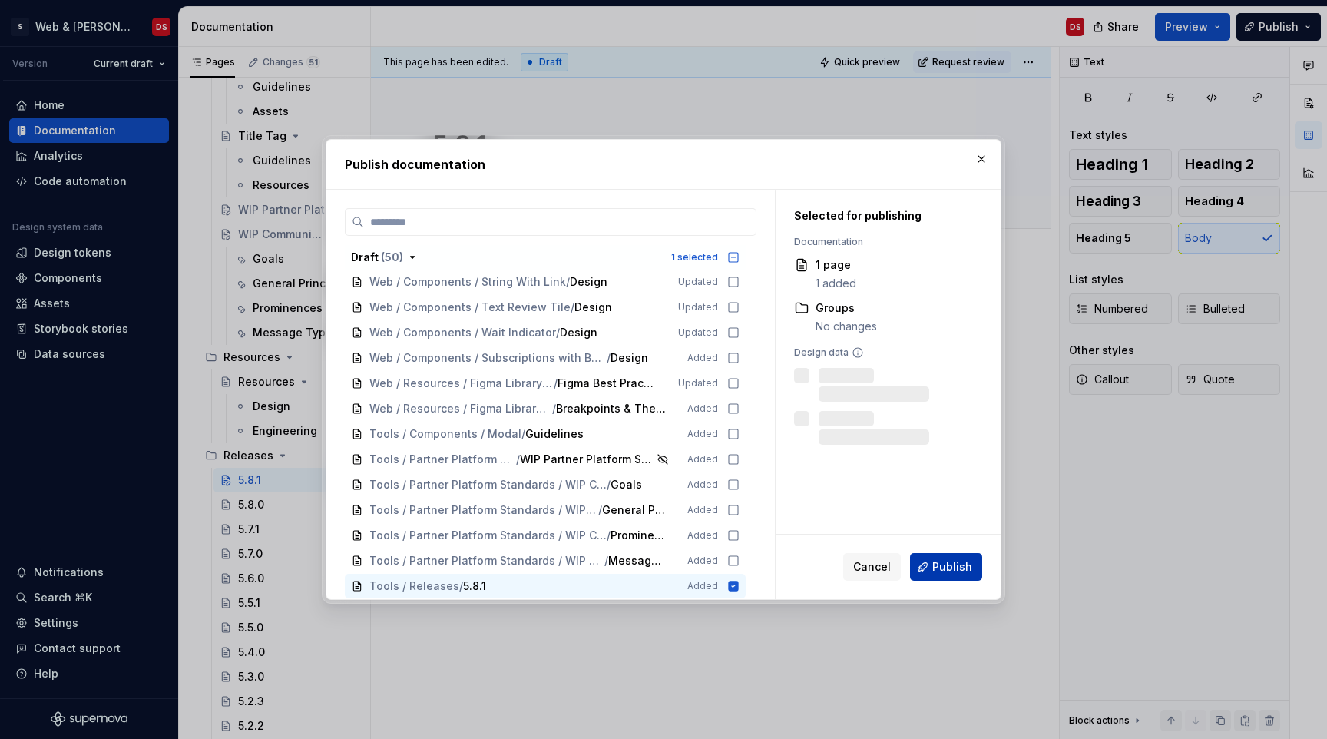
click at [956, 565] on span "Publish" at bounding box center [952, 566] width 40 height 15
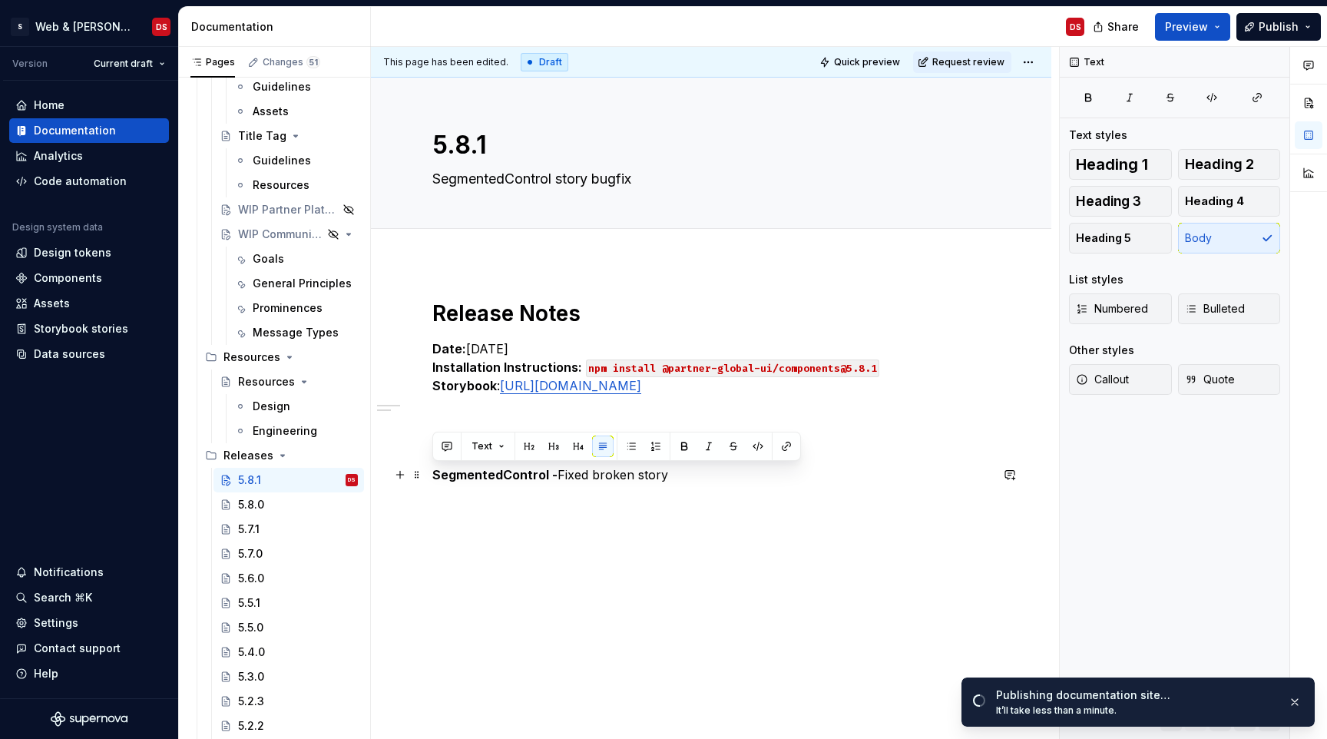
drag, startPoint x: 675, startPoint y: 472, endPoint x: 436, endPoint y: 473, distance: 238.8
click at [436, 473] on p "SegmentedControl - Fixed broken story" at bounding box center [711, 474] width 558 height 18
copy p "SegmentedControl - Fixed broken story"
click at [592, 539] on div "Release Notes Date: 2025/09/25 Installation Instructions: npm install @partner-…" at bounding box center [711, 494] width 680 height 462
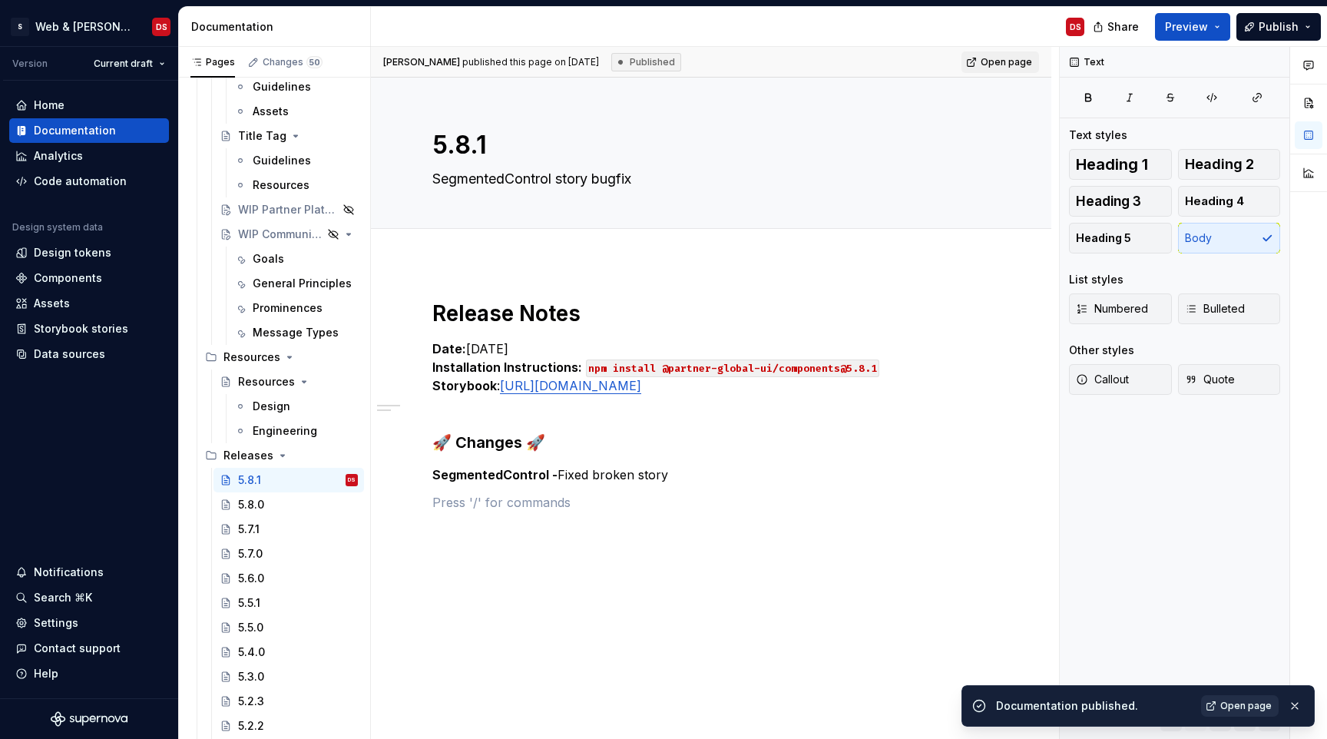
click at [1250, 705] on span "Open page" at bounding box center [1245, 706] width 51 height 12
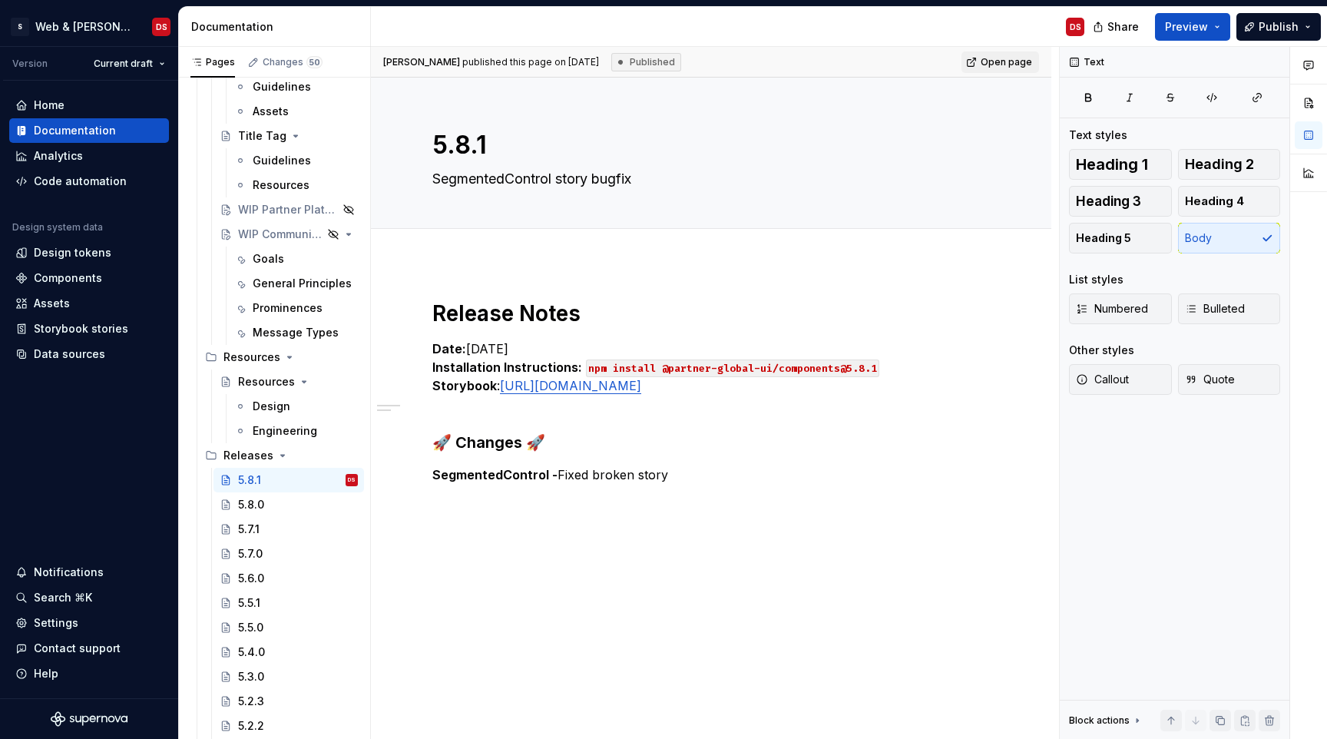
type textarea "*"
